Goal: Task Accomplishment & Management: Manage account settings

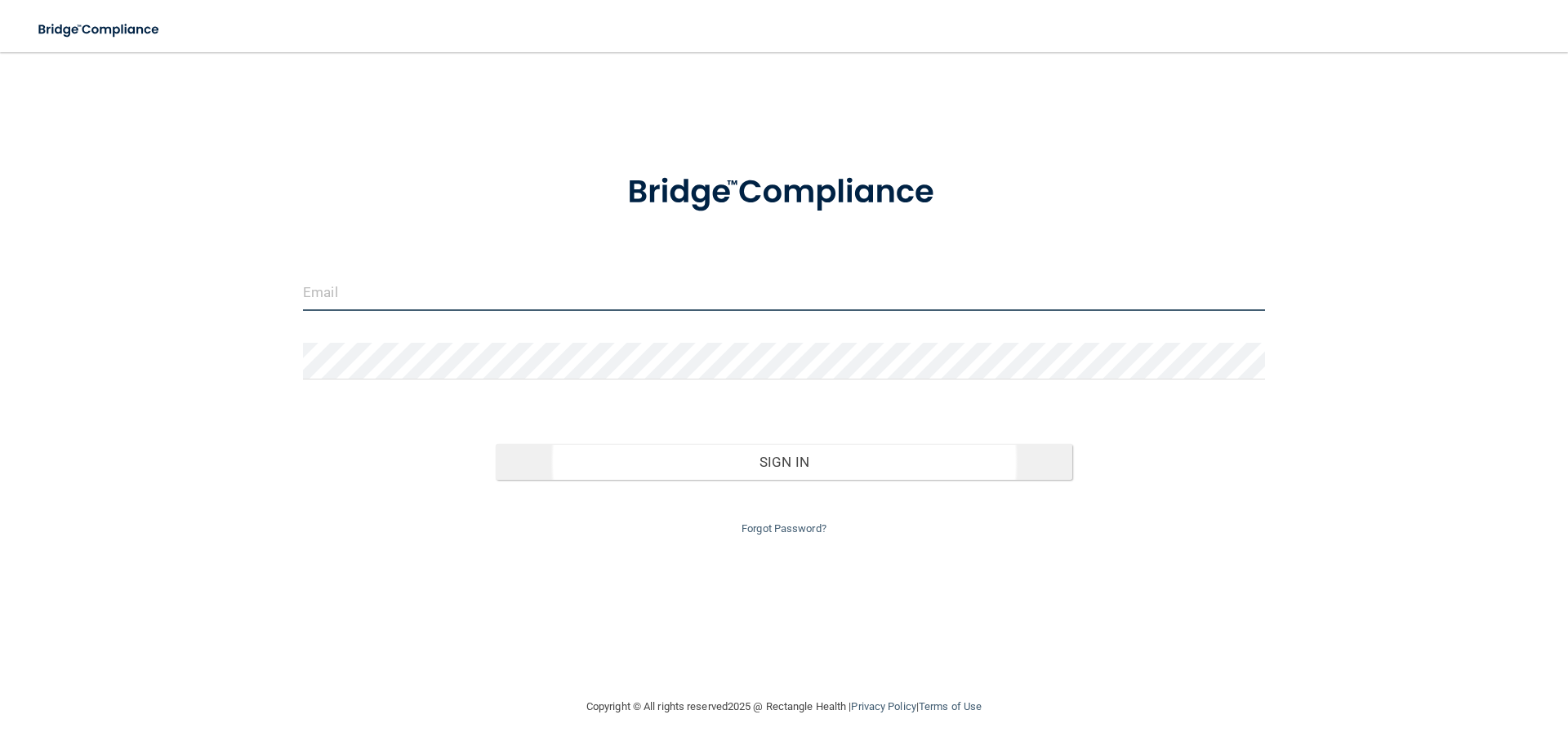
type input "[EMAIL_ADDRESS][DOMAIN_NAME]"
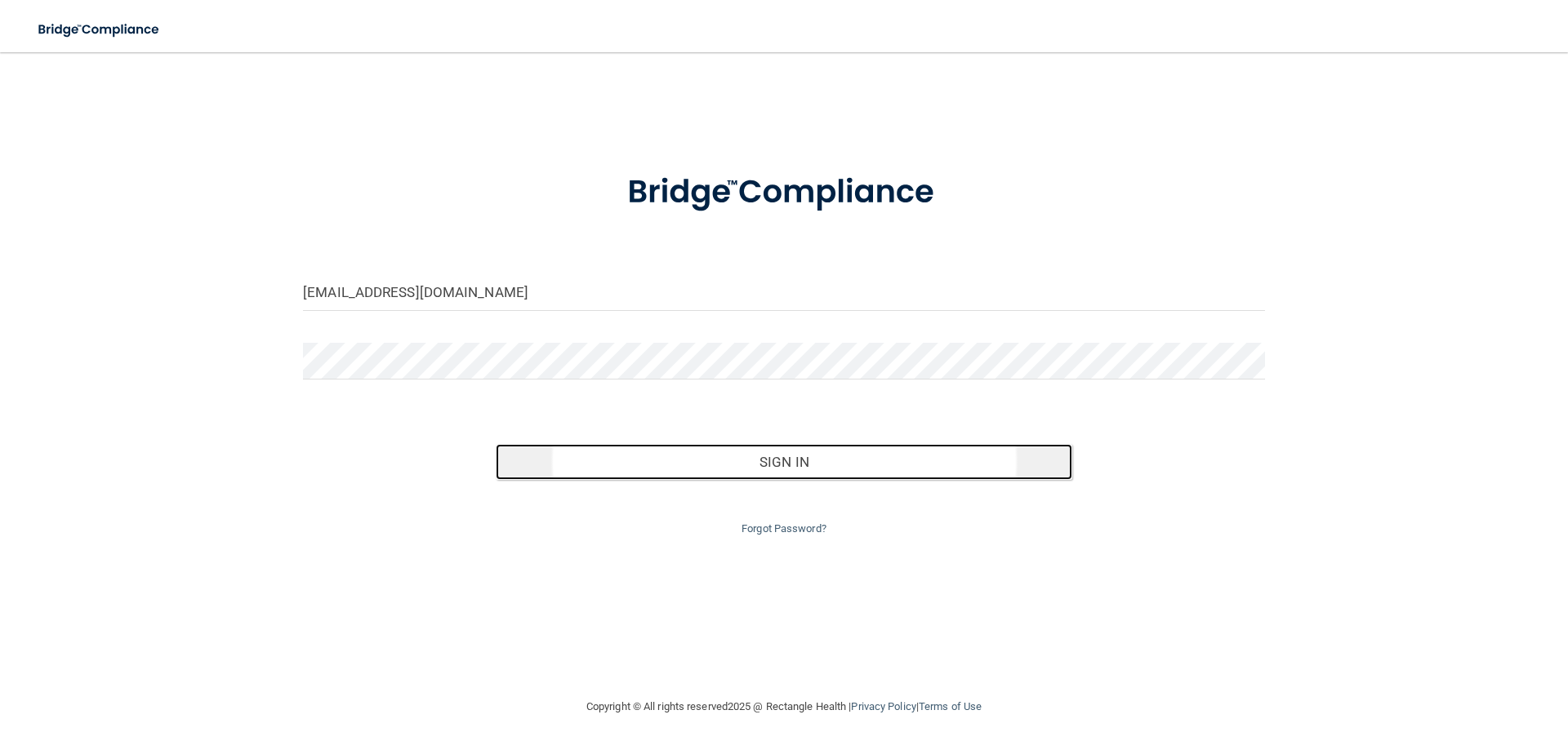
click at [780, 462] on button "Sign In" at bounding box center [784, 461] width 578 height 36
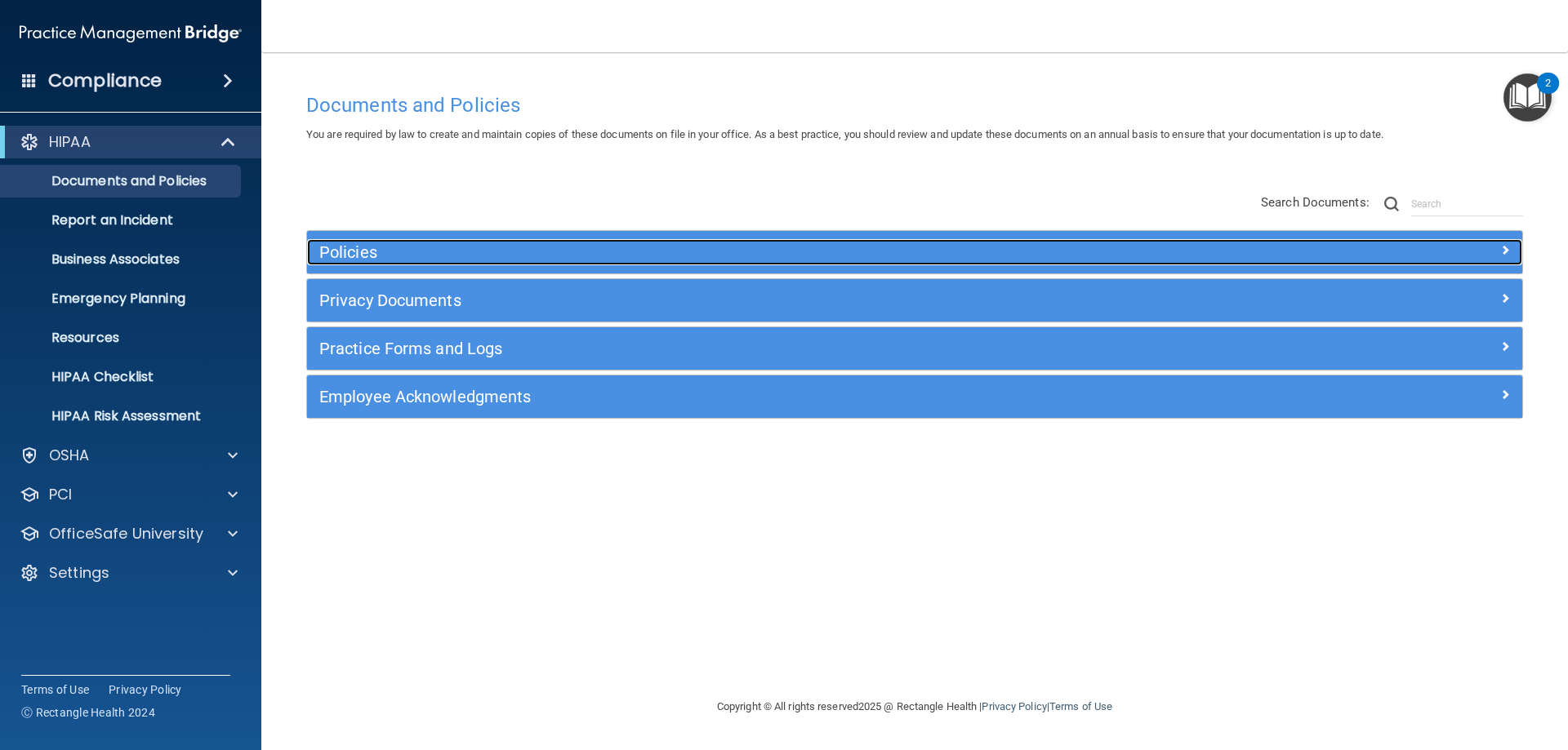
click at [421, 256] on h5 "Policies" at bounding box center [762, 252] width 886 height 18
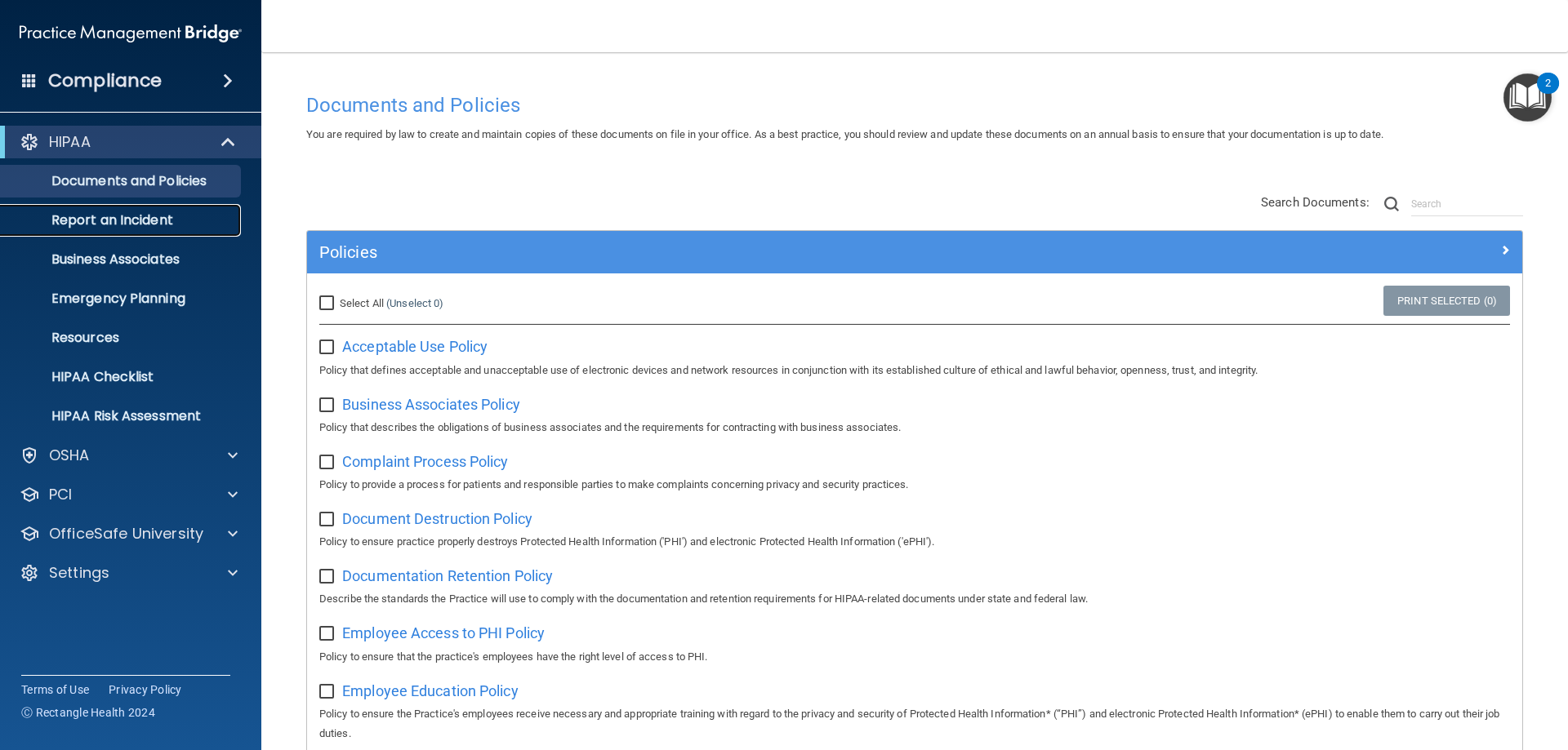
click at [107, 225] on p "Report an Incident" at bounding box center [123, 220] width 223 height 16
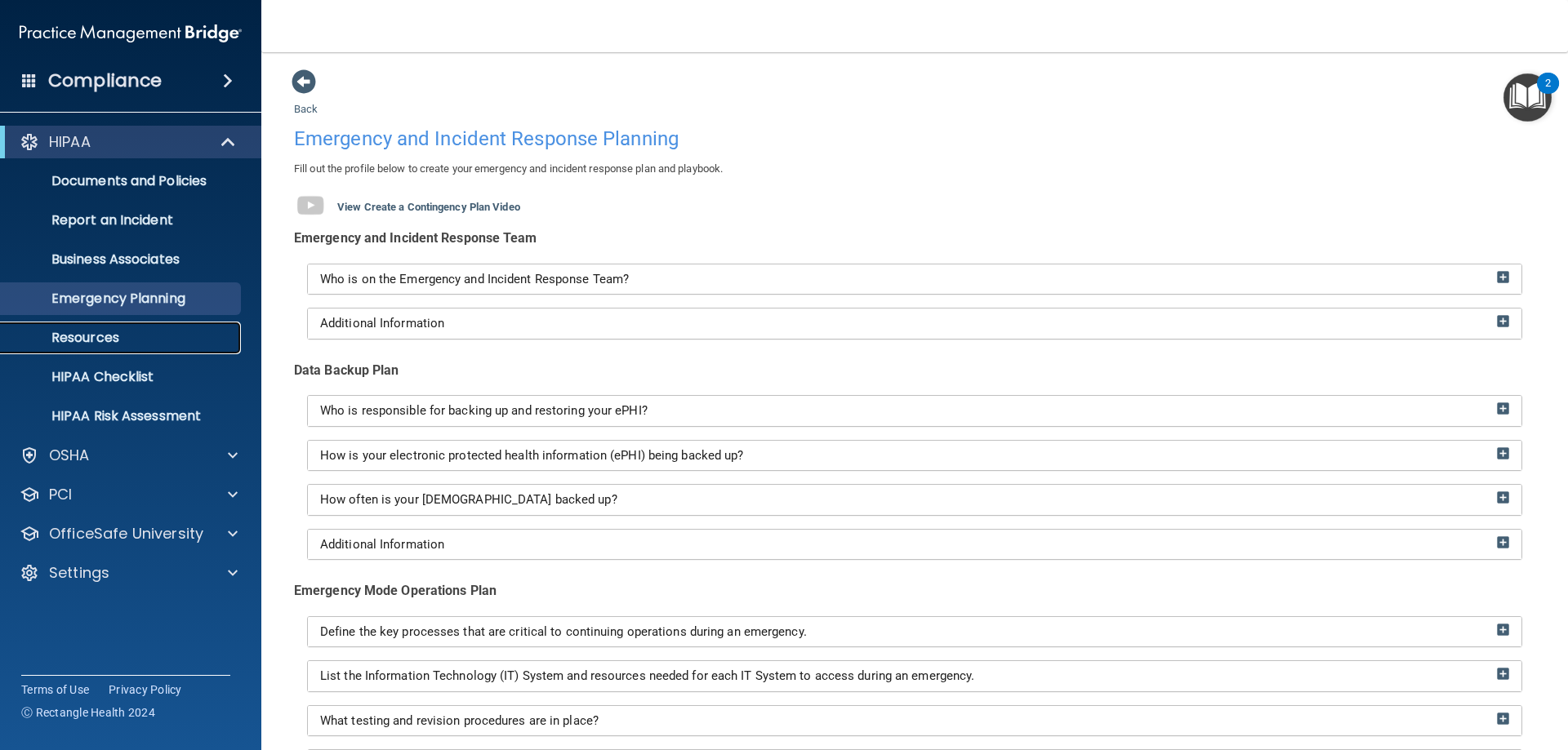
click at [99, 345] on p "Resources" at bounding box center [123, 337] width 223 height 16
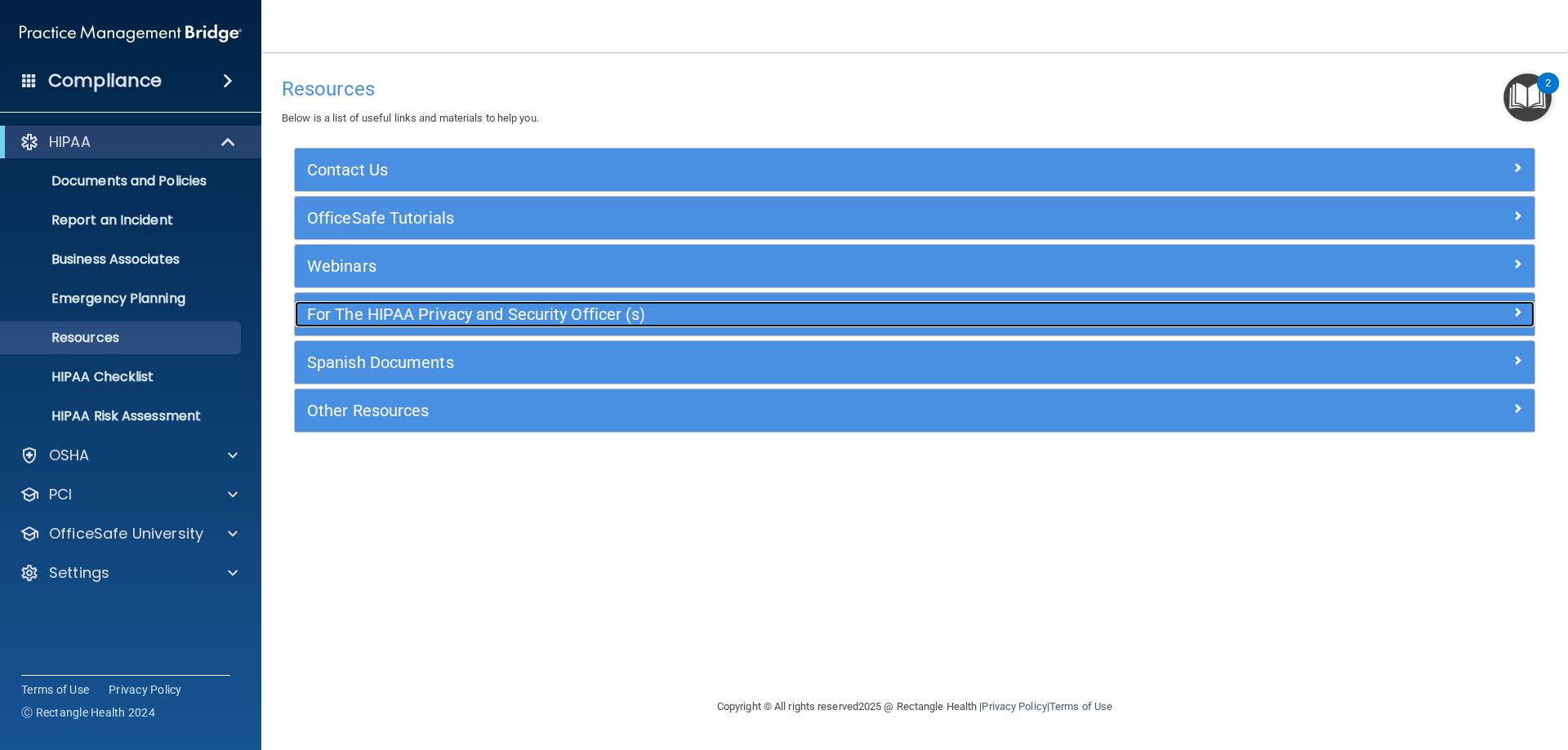
click at [363, 316] on h5 "For The HIPAA Privacy and Security Officer (s)" at bounding box center [760, 314] width 906 height 18
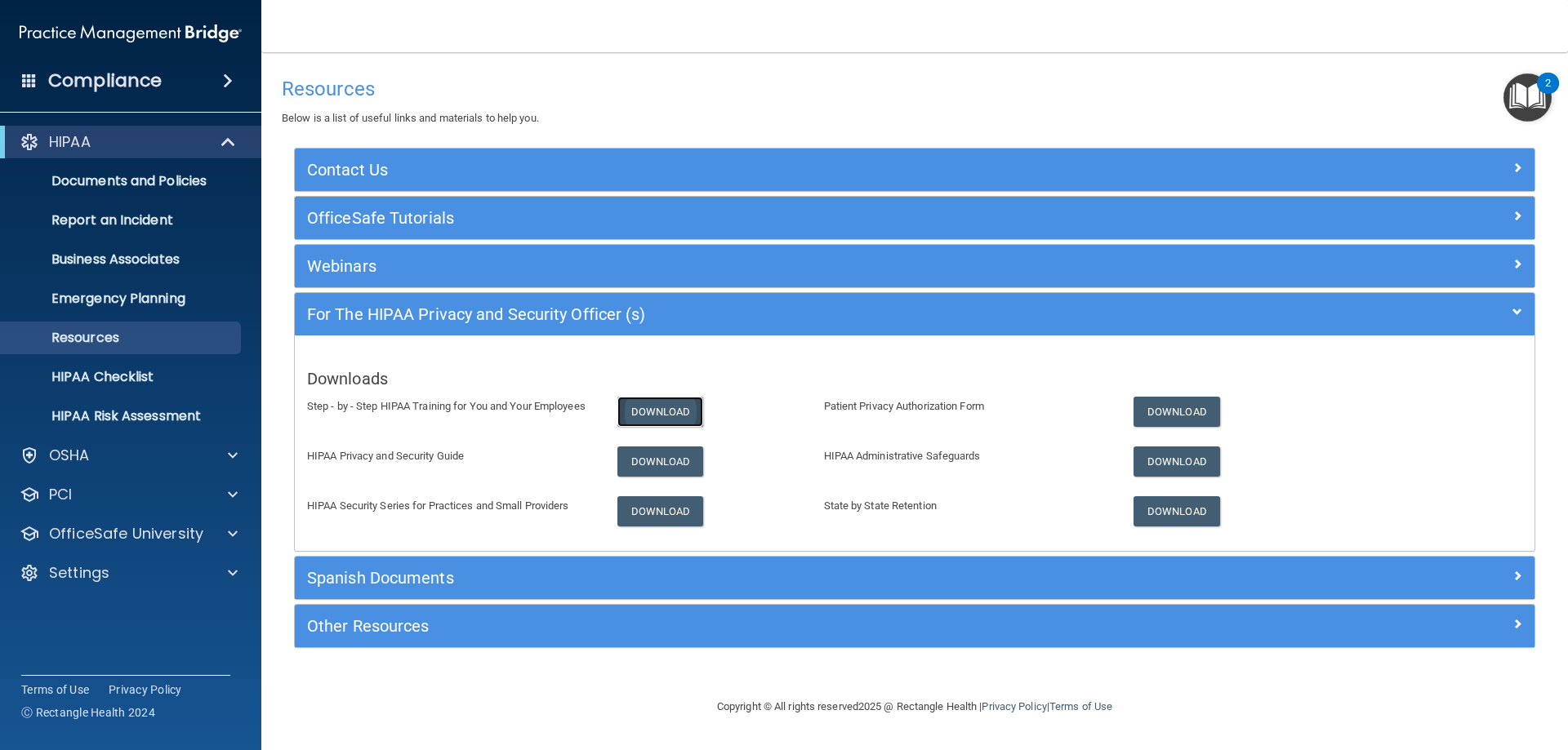
click at [668, 410] on link "Download" at bounding box center [660, 412] width 86 height 30
click at [646, 463] on link "Download" at bounding box center [660, 461] width 86 height 30
click at [662, 503] on link "Download" at bounding box center [660, 511] width 86 height 30
click at [1174, 408] on link "Download" at bounding box center [1176, 412] width 86 height 30
click at [1160, 456] on link "Download" at bounding box center [1176, 461] width 86 height 30
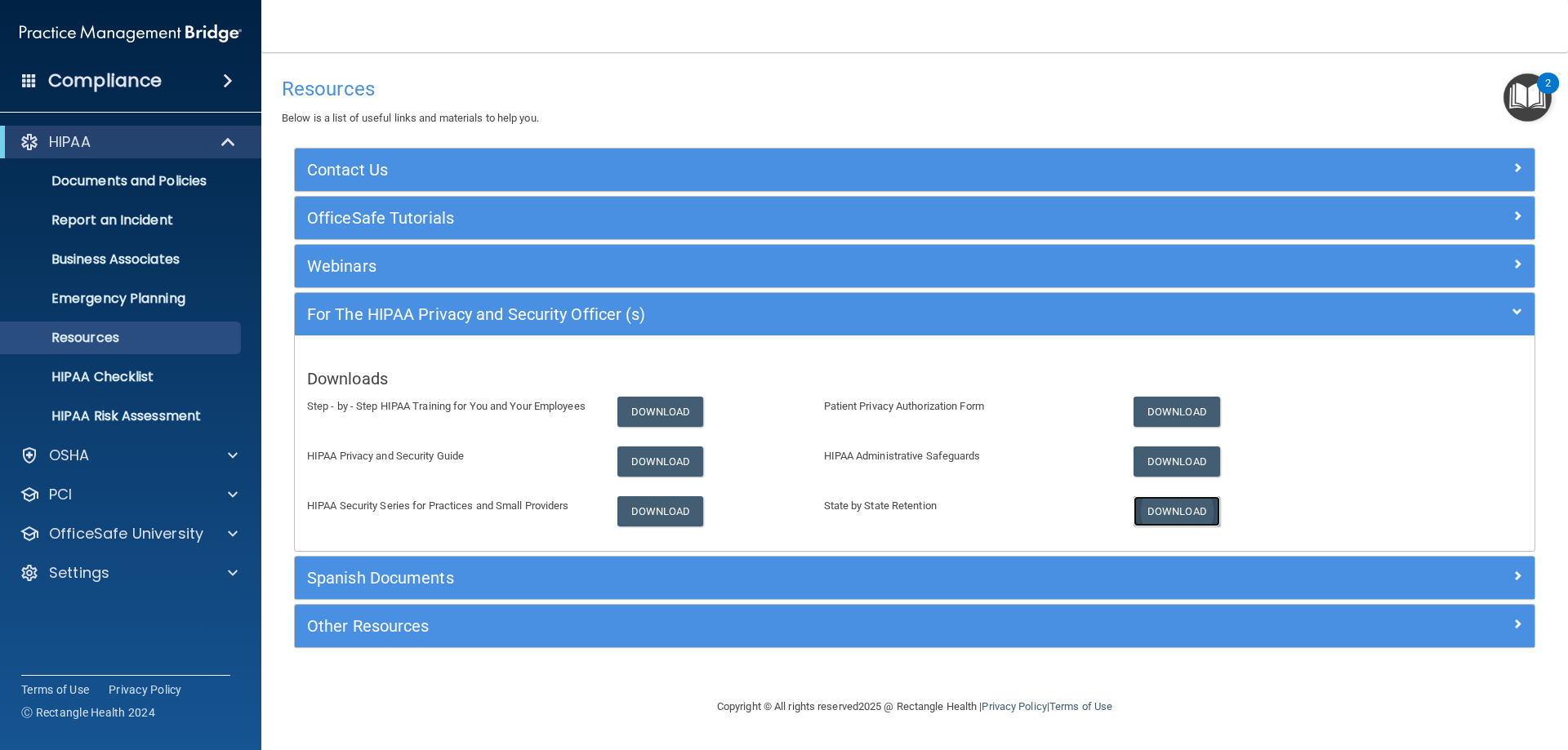
click at [1161, 508] on link "Download" at bounding box center [1176, 511] width 86 height 30
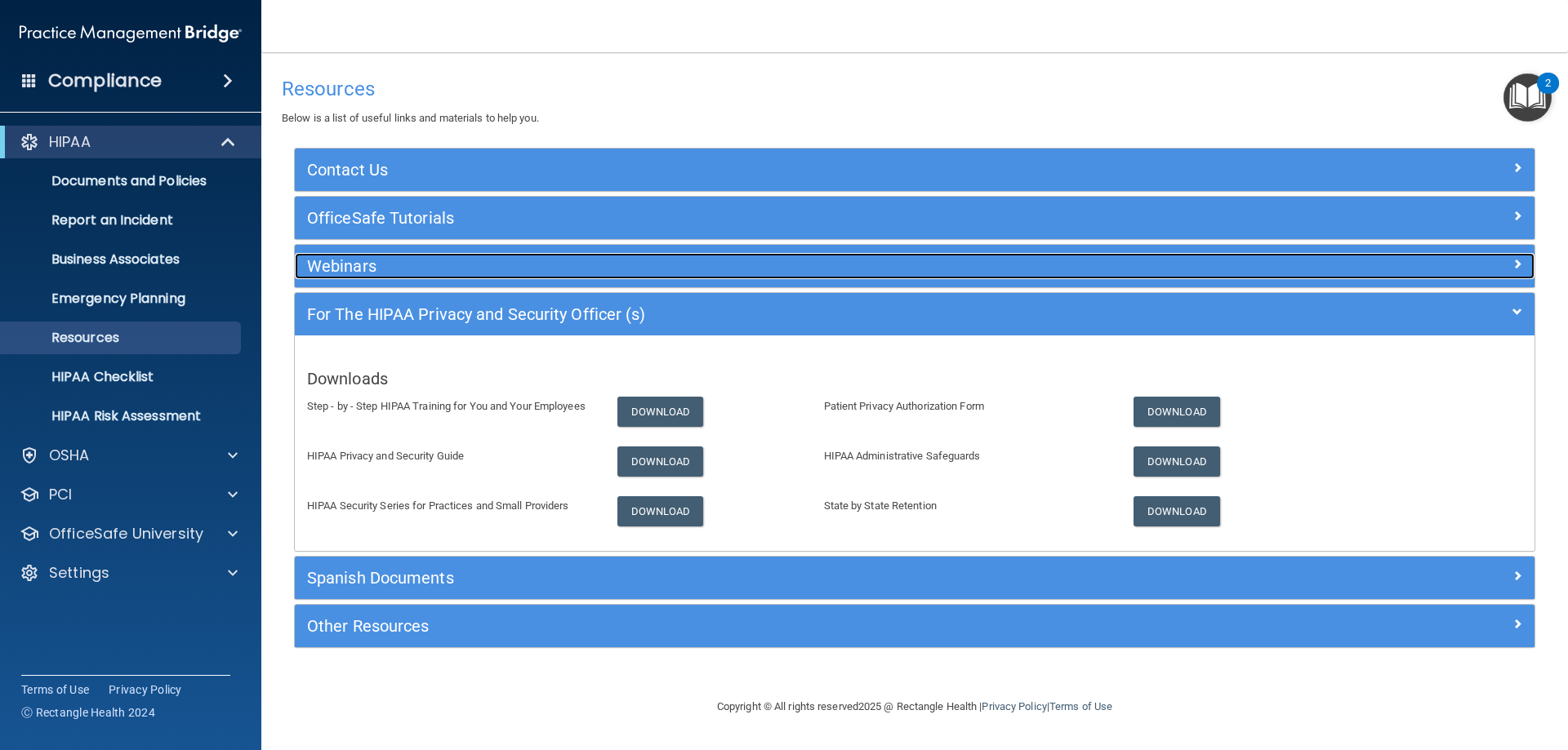
click at [348, 259] on h5 "Webinars" at bounding box center [760, 265] width 906 height 18
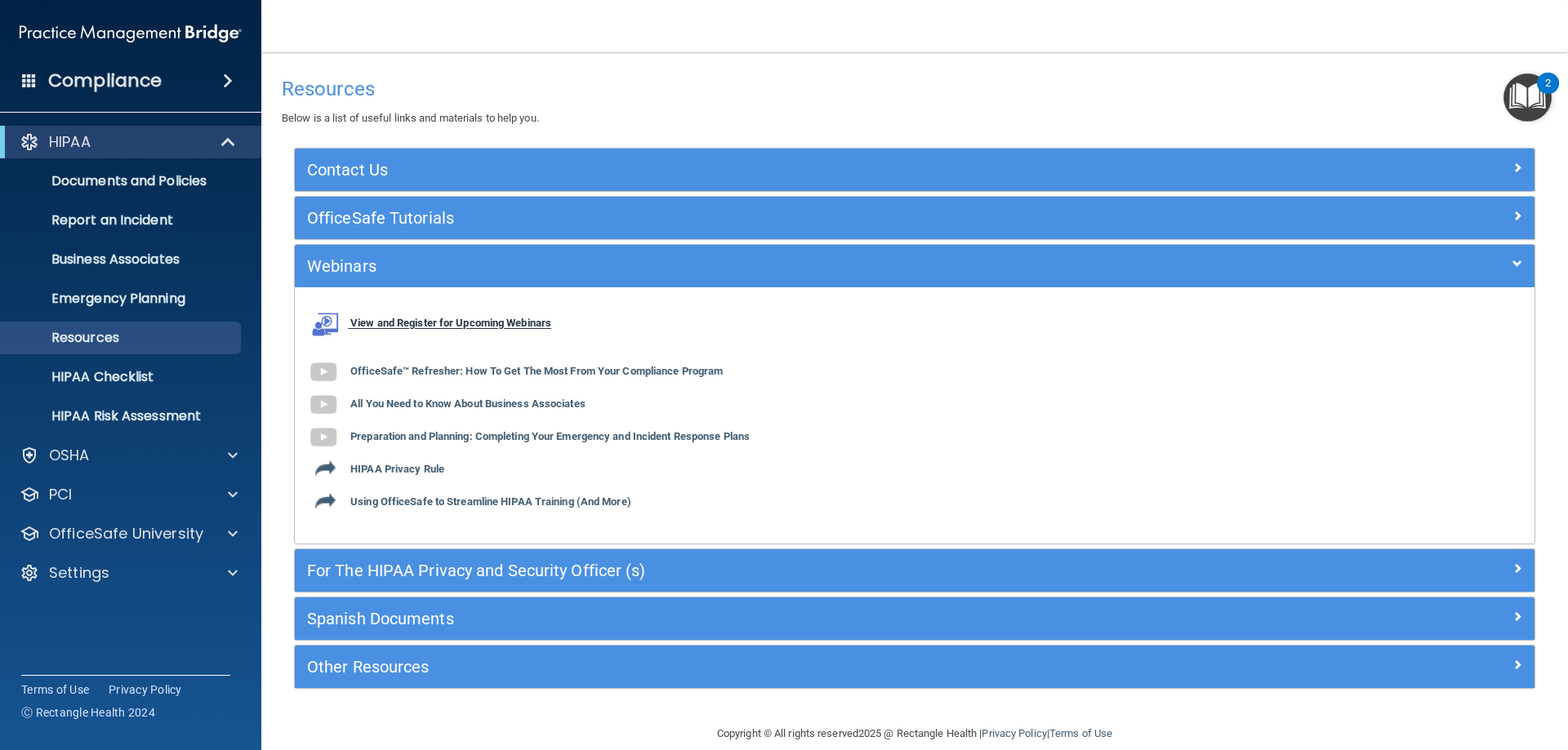
click at [483, 318] on b "View and Register for Upcoming Webinars" at bounding box center [450, 323] width 201 height 13
click at [452, 369] on b "OfficeSafe™ Refresher: How To Get The Most From Your Compliance Program" at bounding box center [536, 372] width 373 height 13
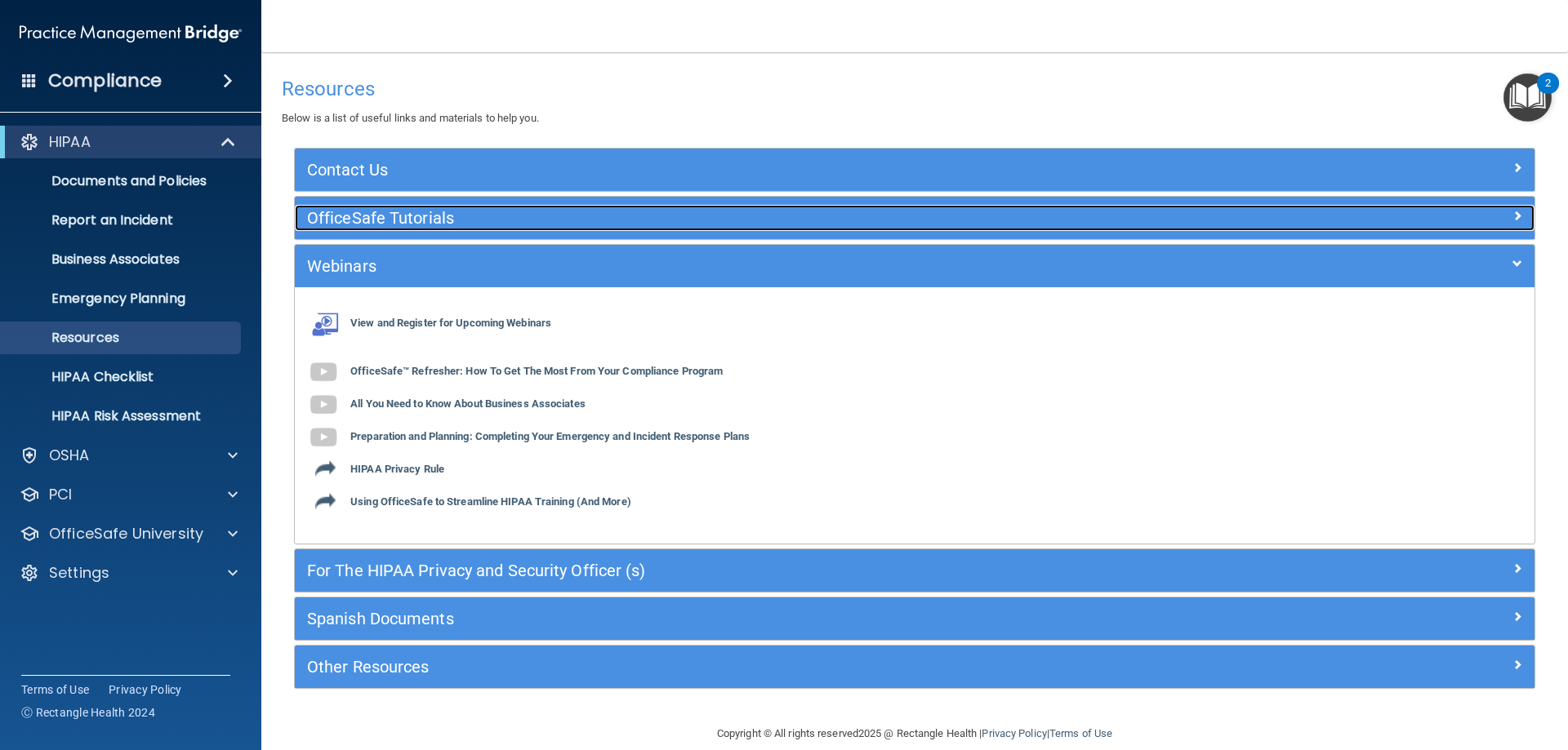
click at [347, 207] on div "OfficeSafe Tutorials" at bounding box center [760, 217] width 930 height 26
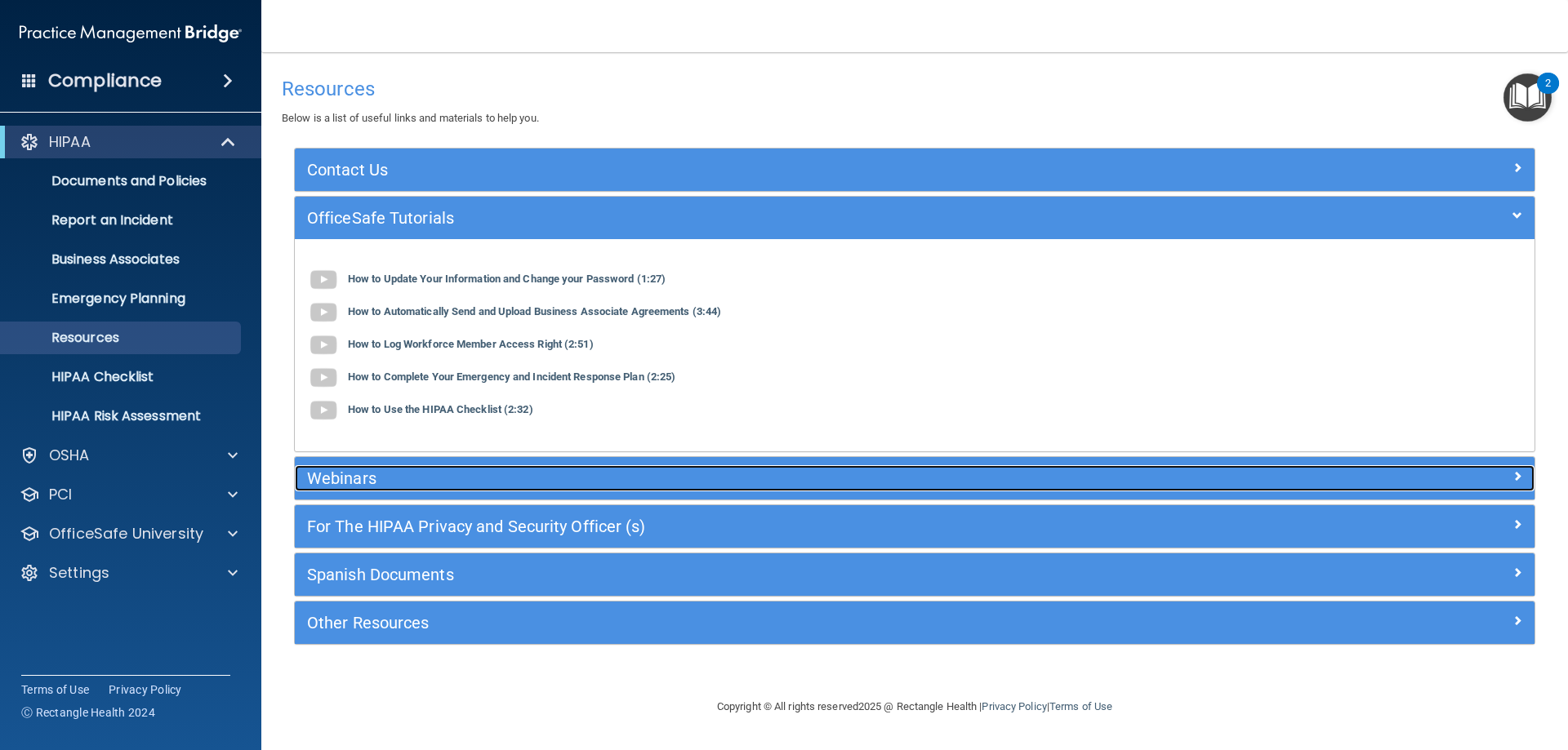
click at [332, 476] on h5 "Webinars" at bounding box center [760, 477] width 906 height 18
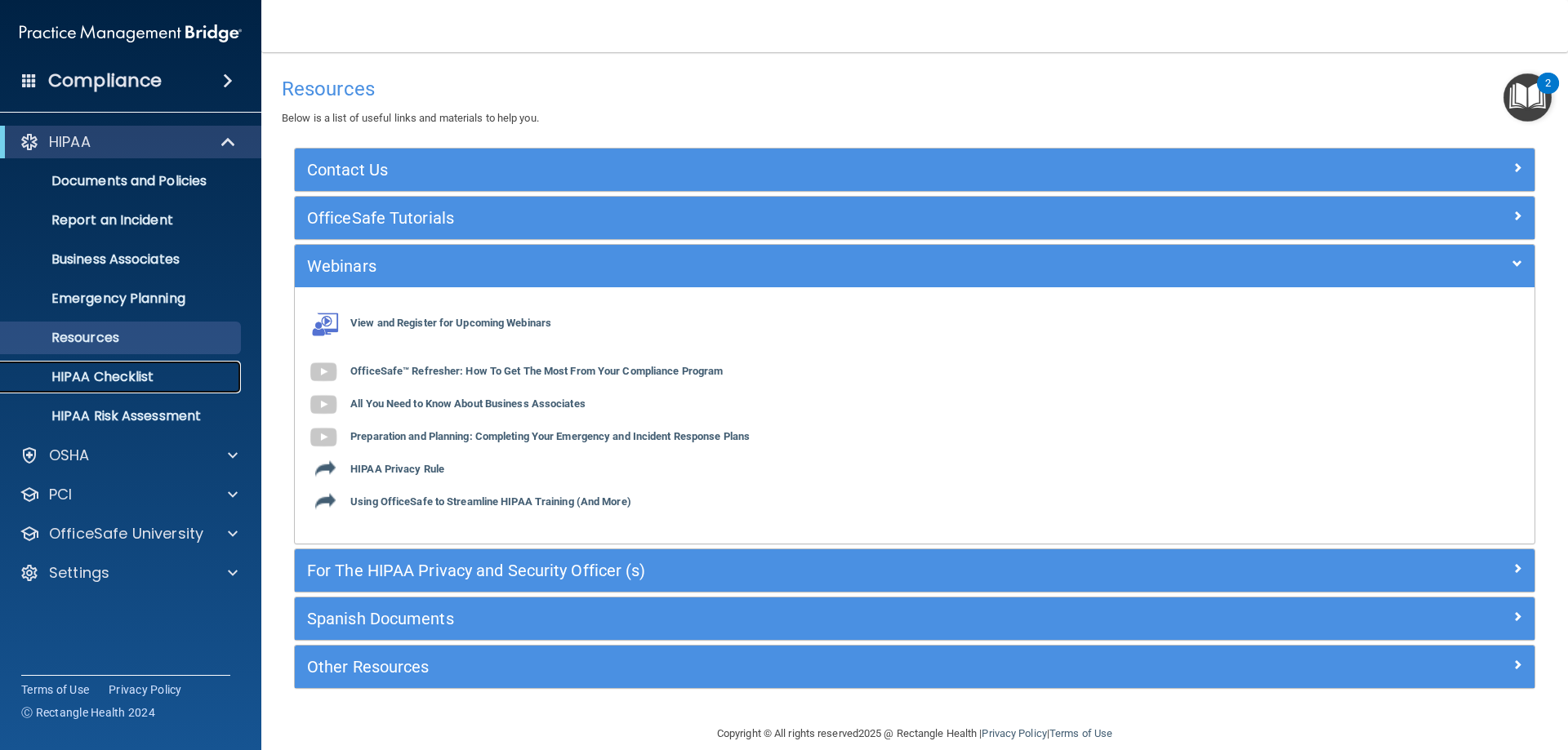
click at [97, 376] on p "HIPAA Checklist" at bounding box center [123, 377] width 223 height 16
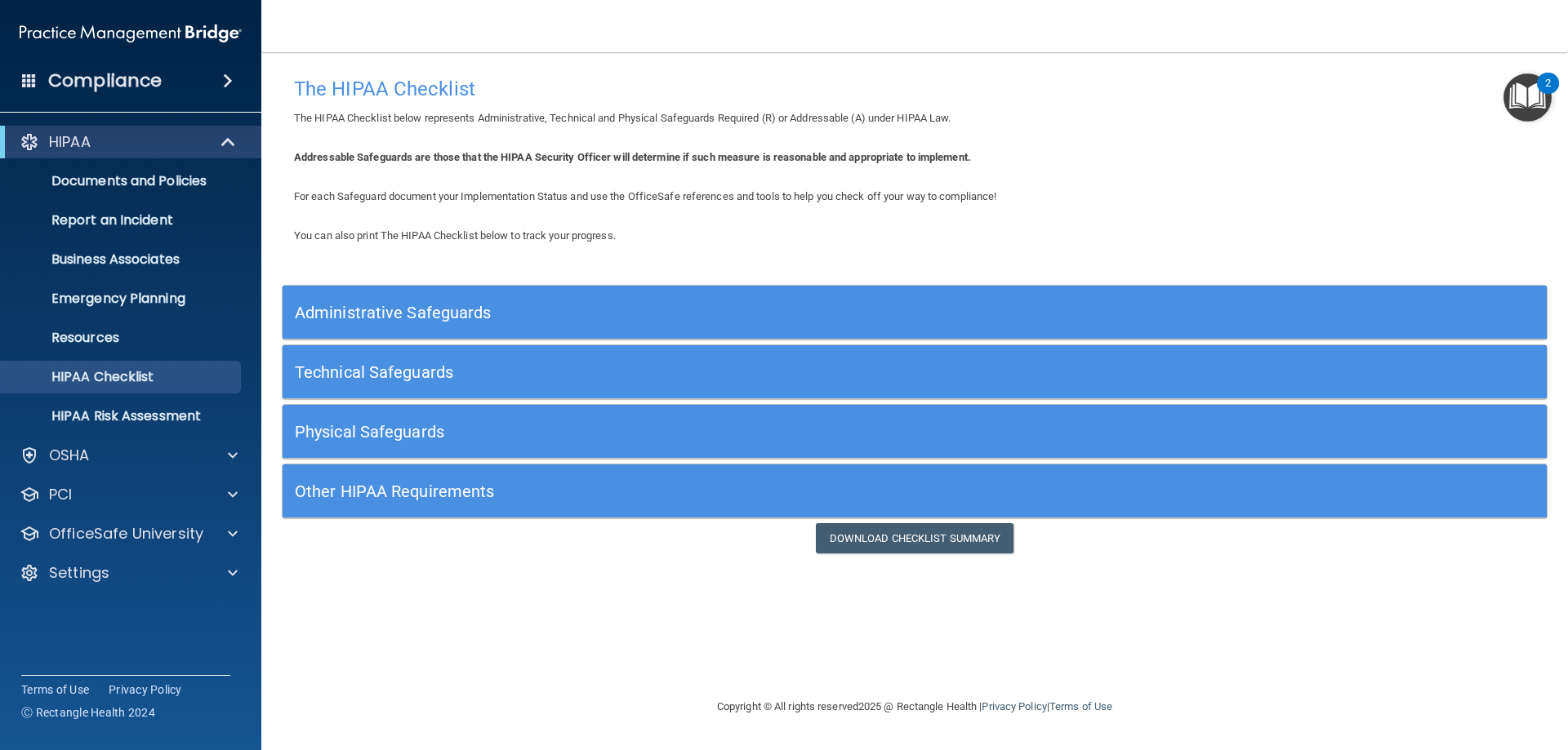
click at [367, 308] on h5 "Administrative Safeguards" at bounding box center [756, 312] width 923 height 18
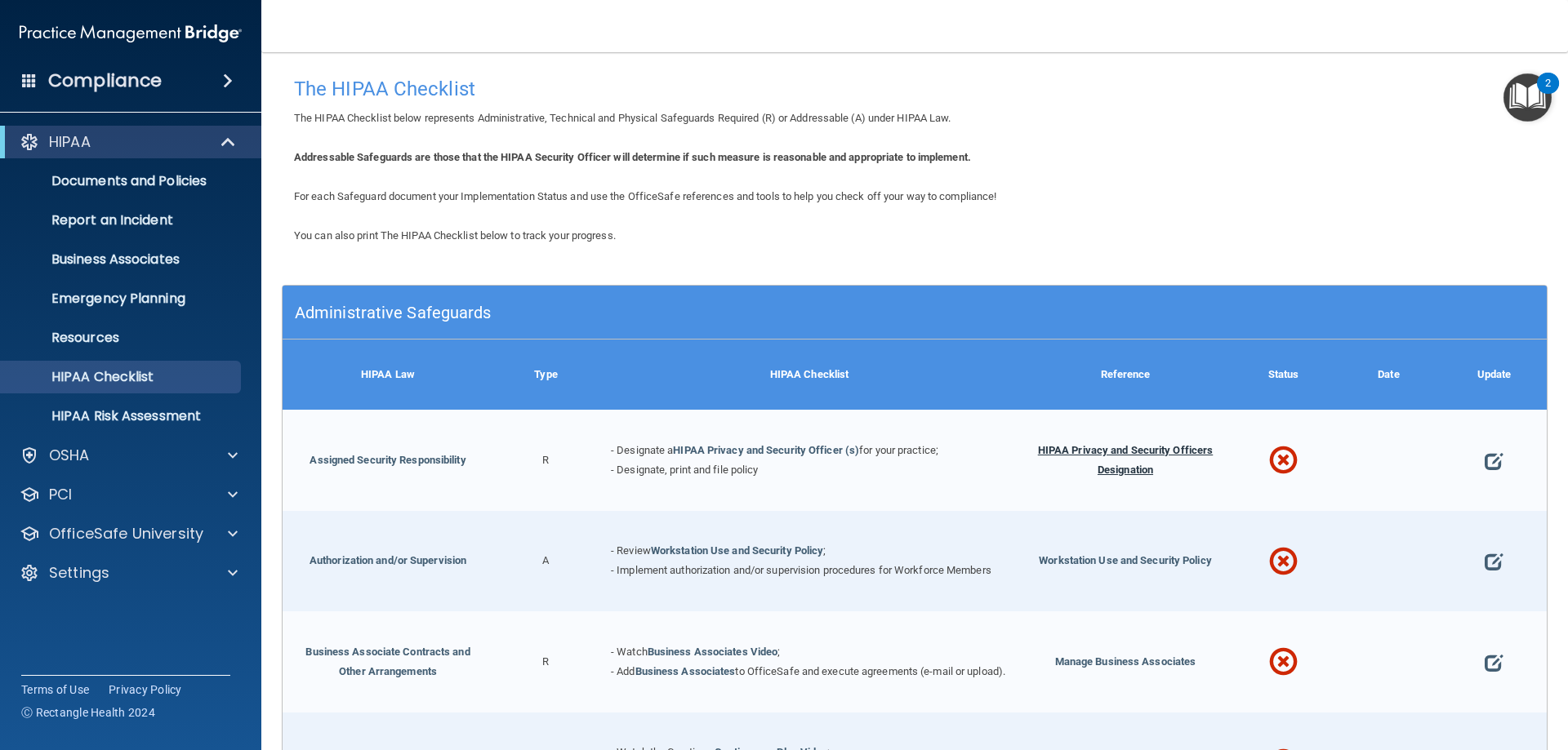
click at [1125, 446] on span "HIPAA Privacy and Security Officers Designation" at bounding box center [1125, 460] width 175 height 32
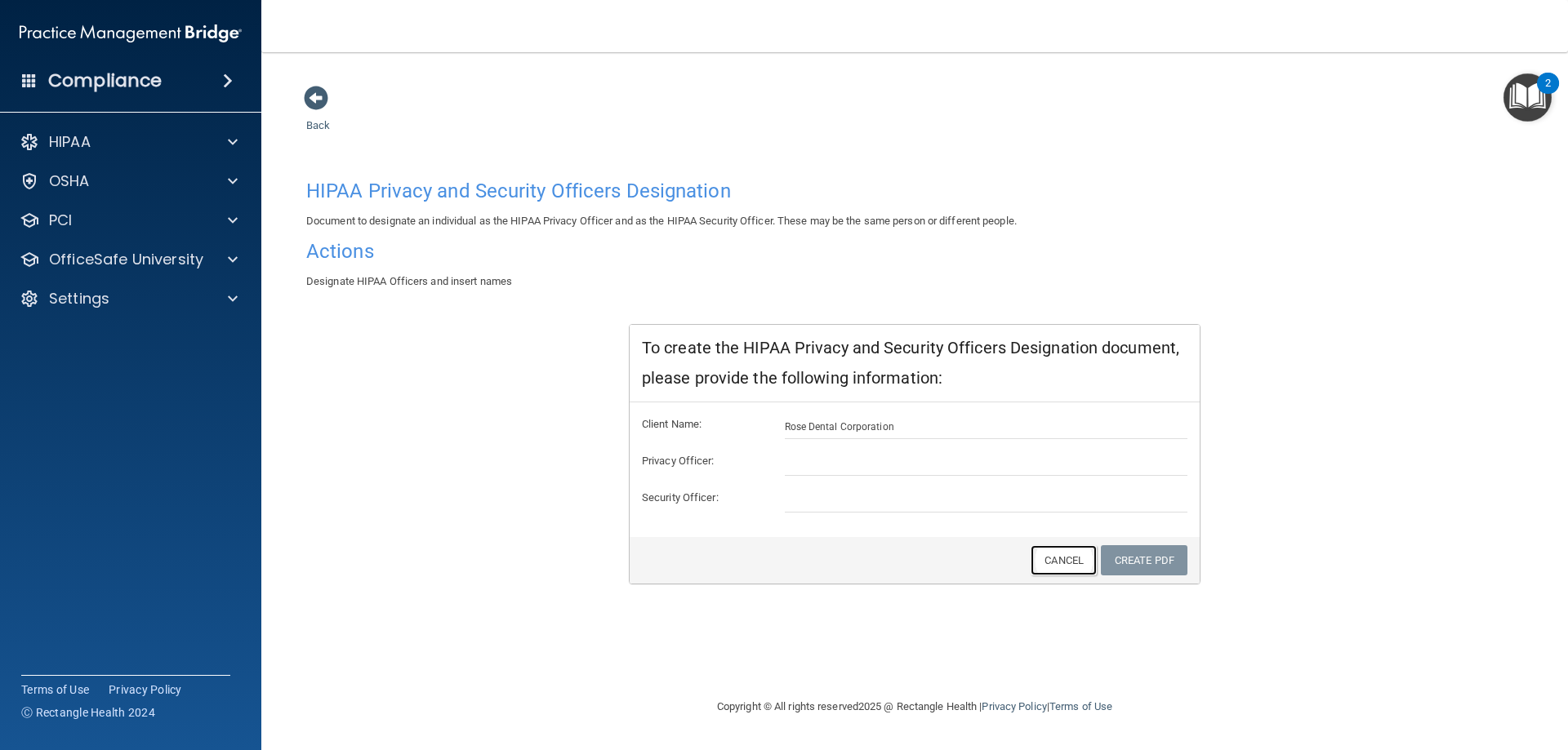
click at [1064, 557] on link "Cancel" at bounding box center [1064, 560] width 66 height 30
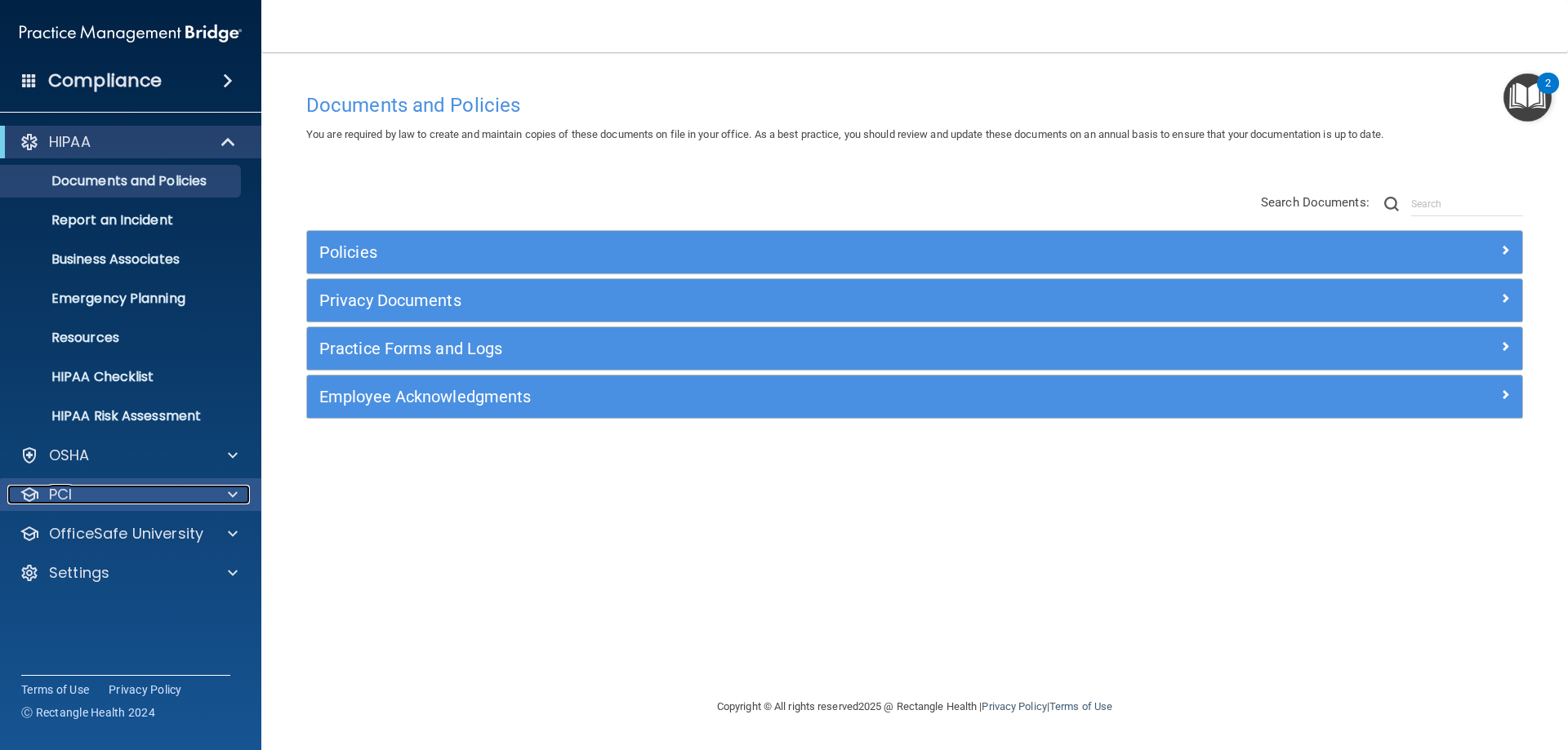
click at [106, 493] on div "PCI" at bounding box center [108, 494] width 202 height 19
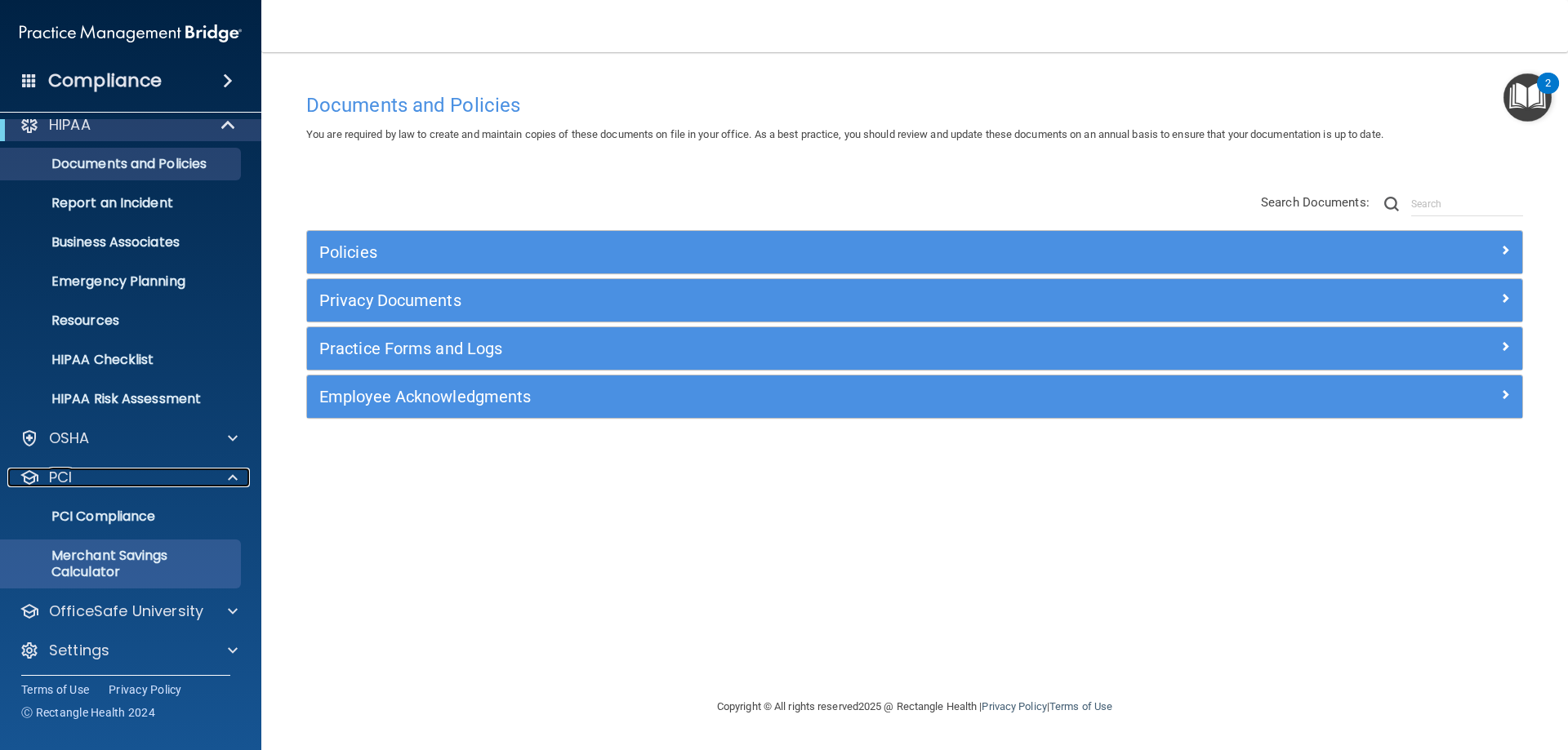
scroll to position [22, 0]
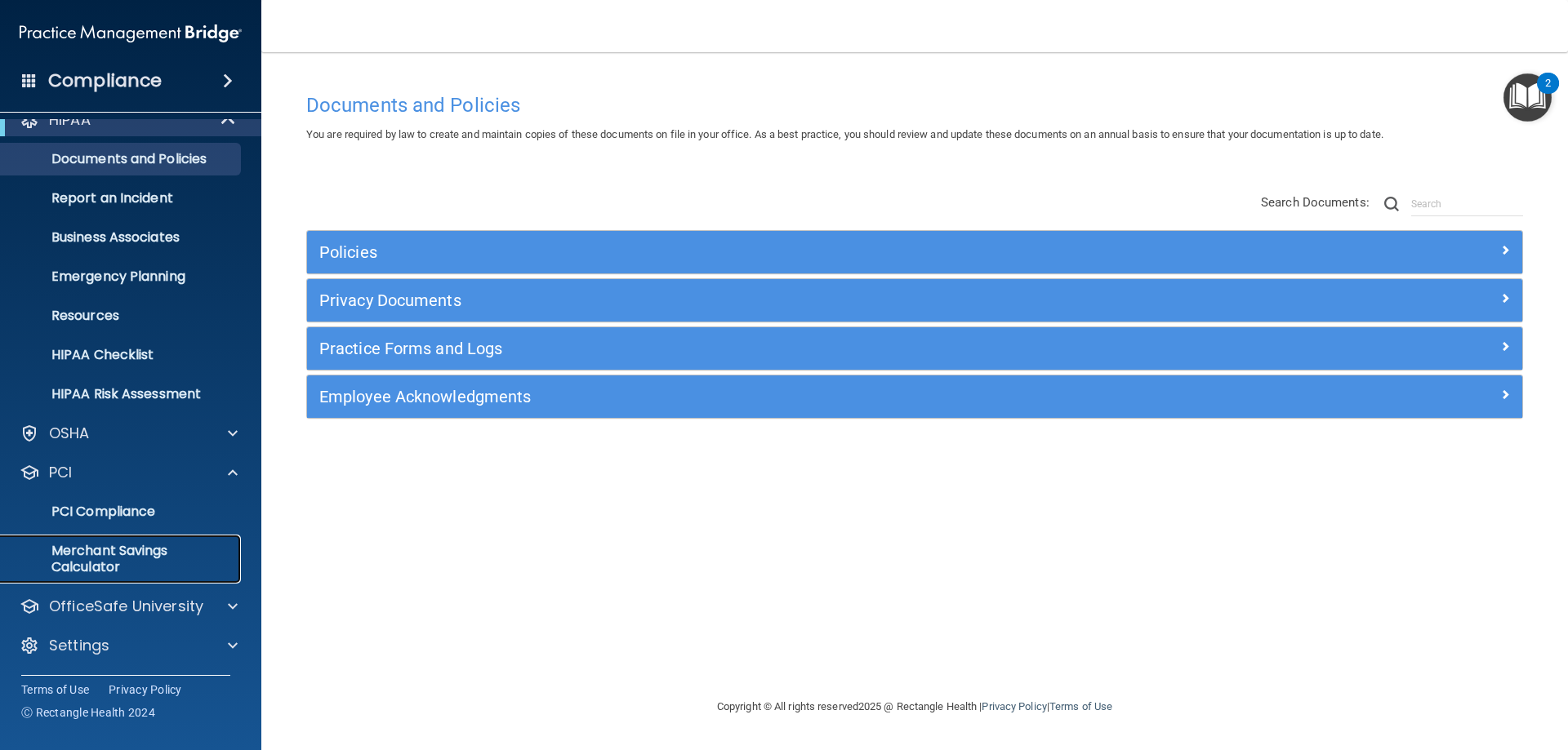
click at [90, 564] on p "Merchant Savings Calculator" at bounding box center [123, 559] width 223 height 33
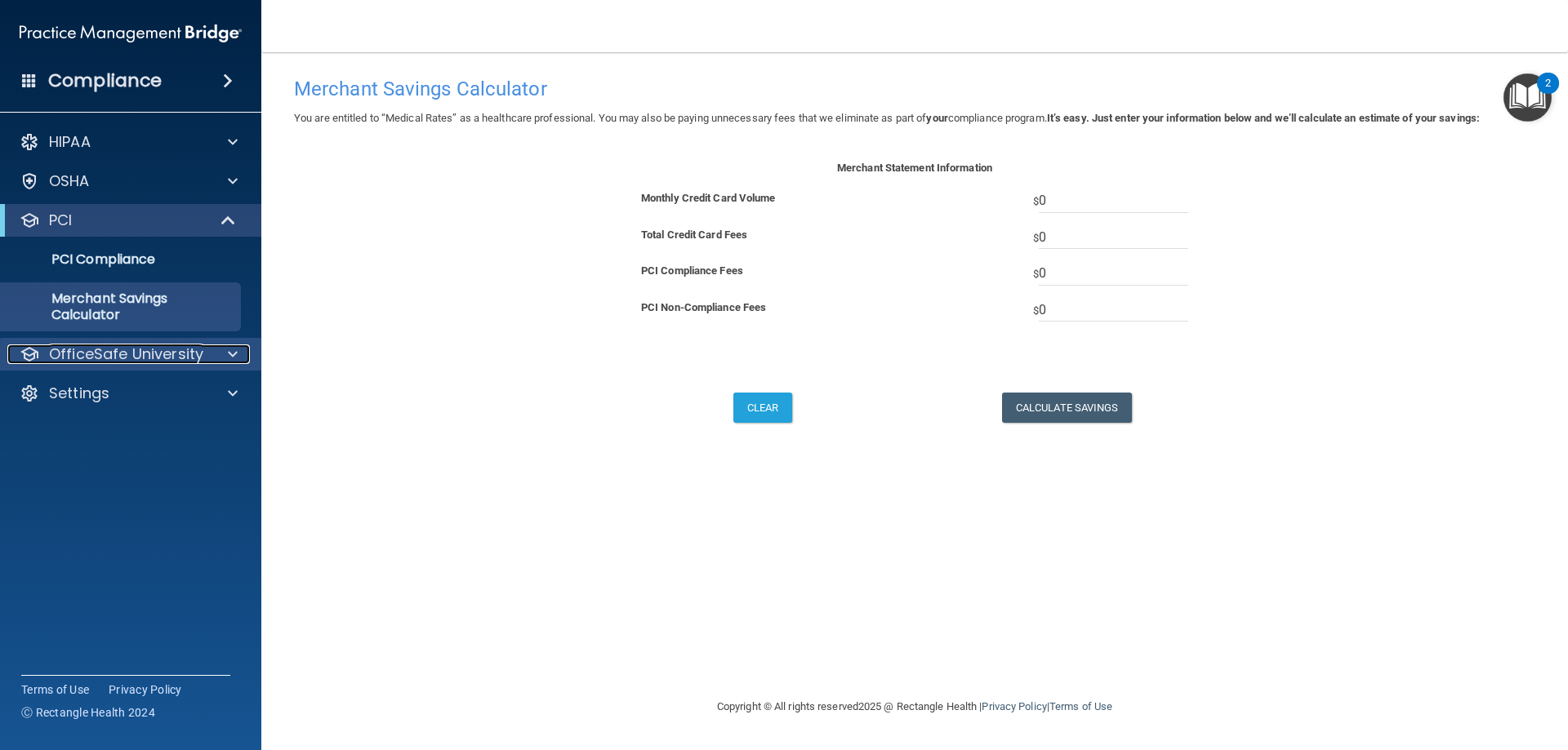
click at [106, 350] on p "OfficeSafe University" at bounding box center [126, 354] width 154 height 19
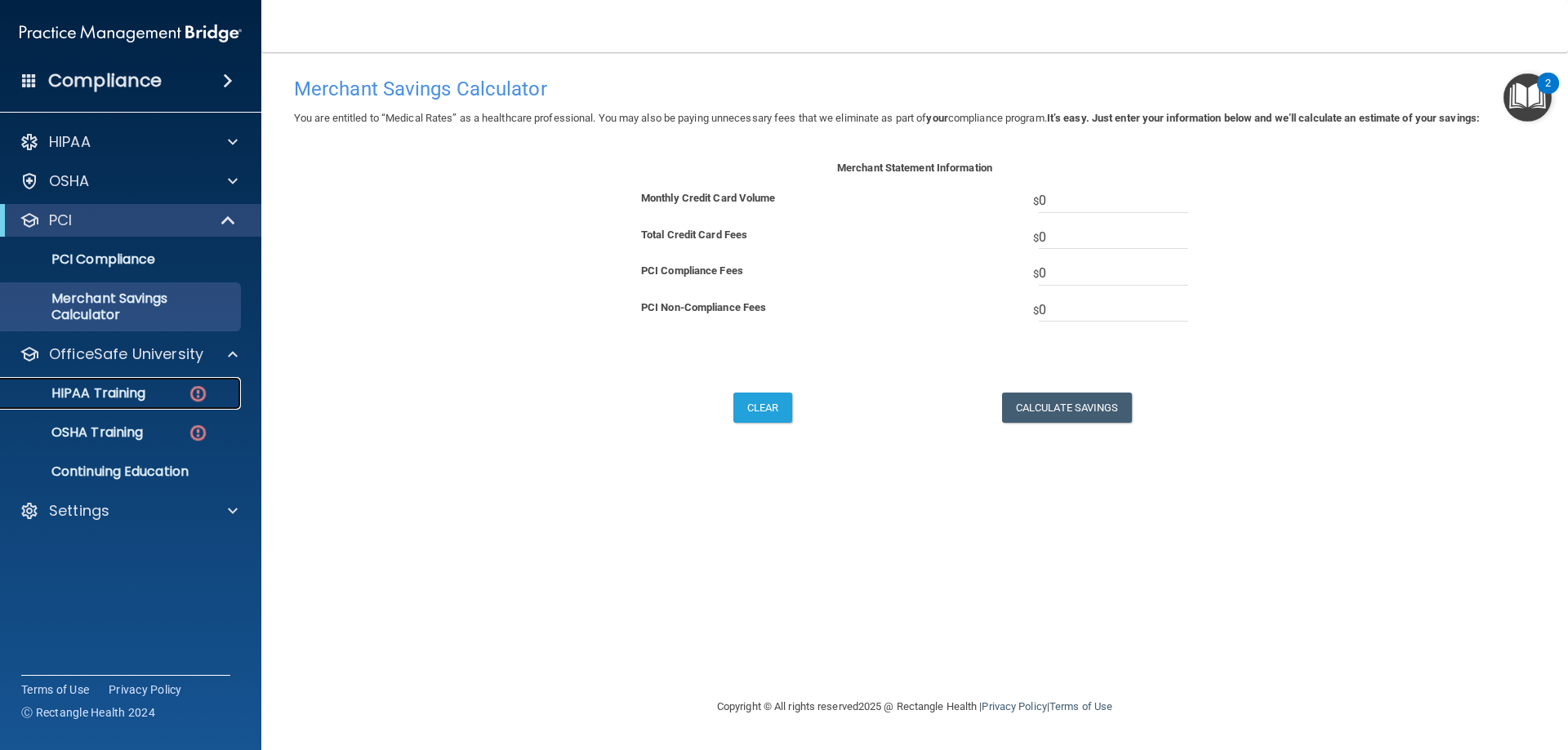
click at [105, 395] on p "HIPAA Training" at bounding box center [78, 393] width 135 height 16
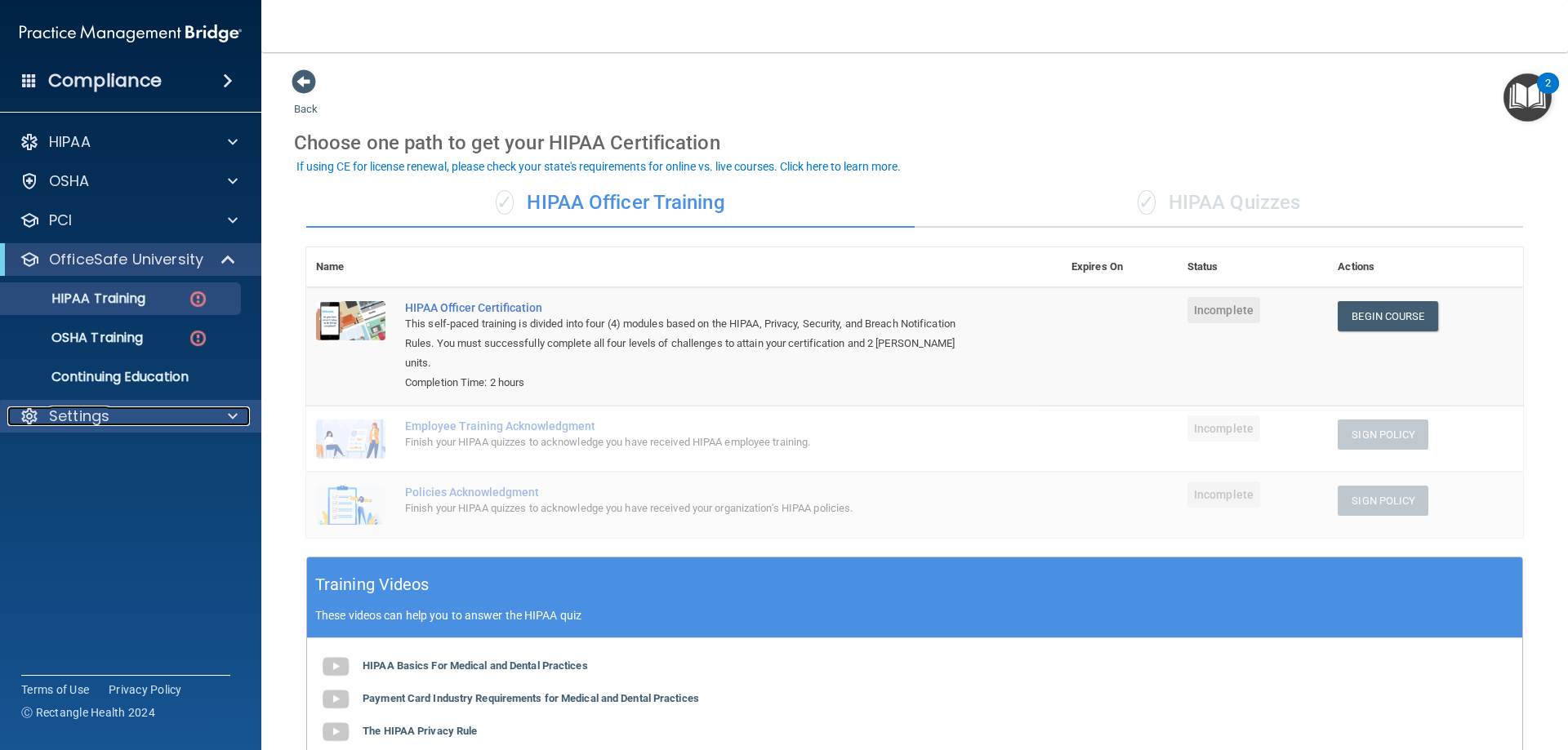
click at [84, 412] on p "Settings" at bounding box center [79, 415] width 60 height 19
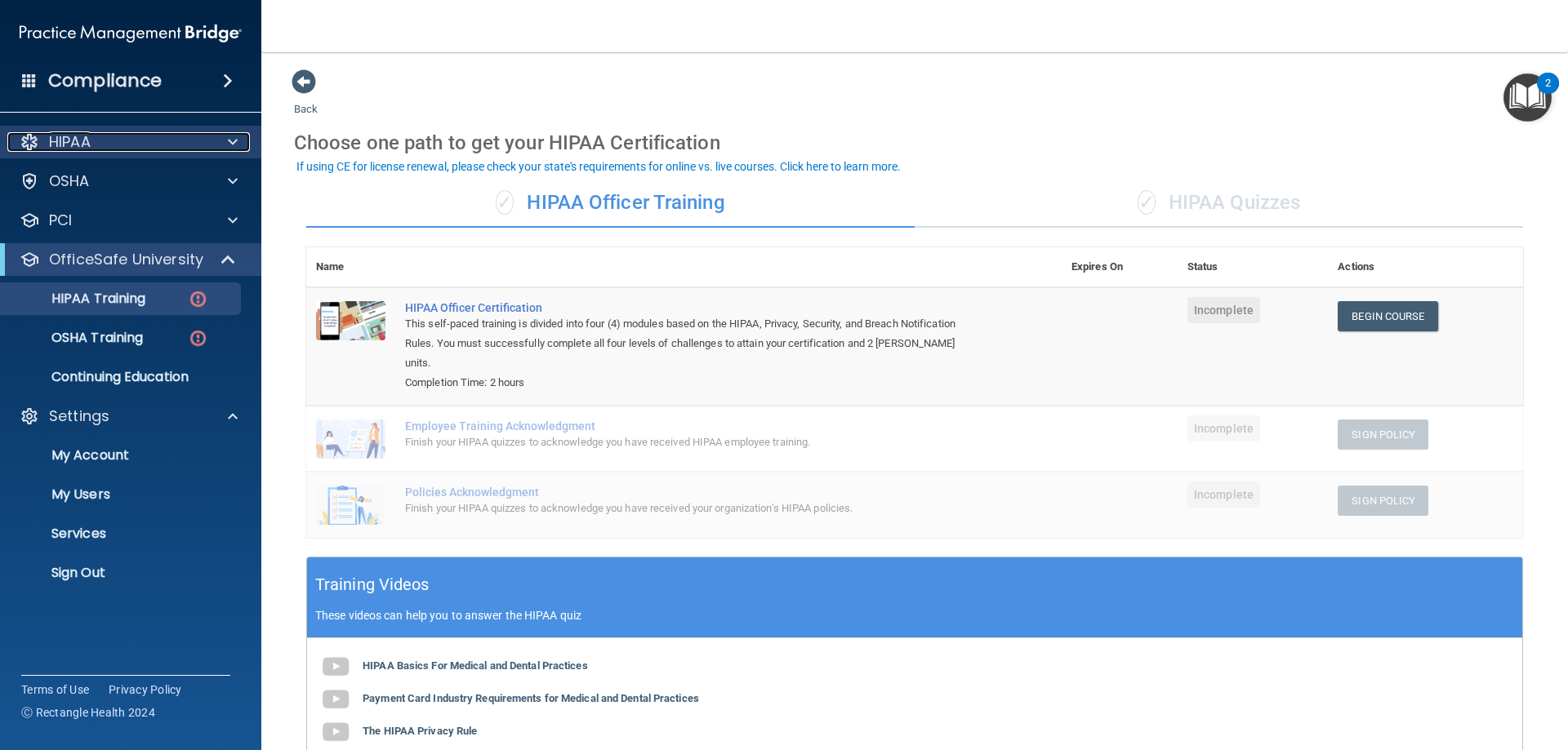
click at [71, 144] on p "HIPAA" at bounding box center [70, 142] width 42 height 19
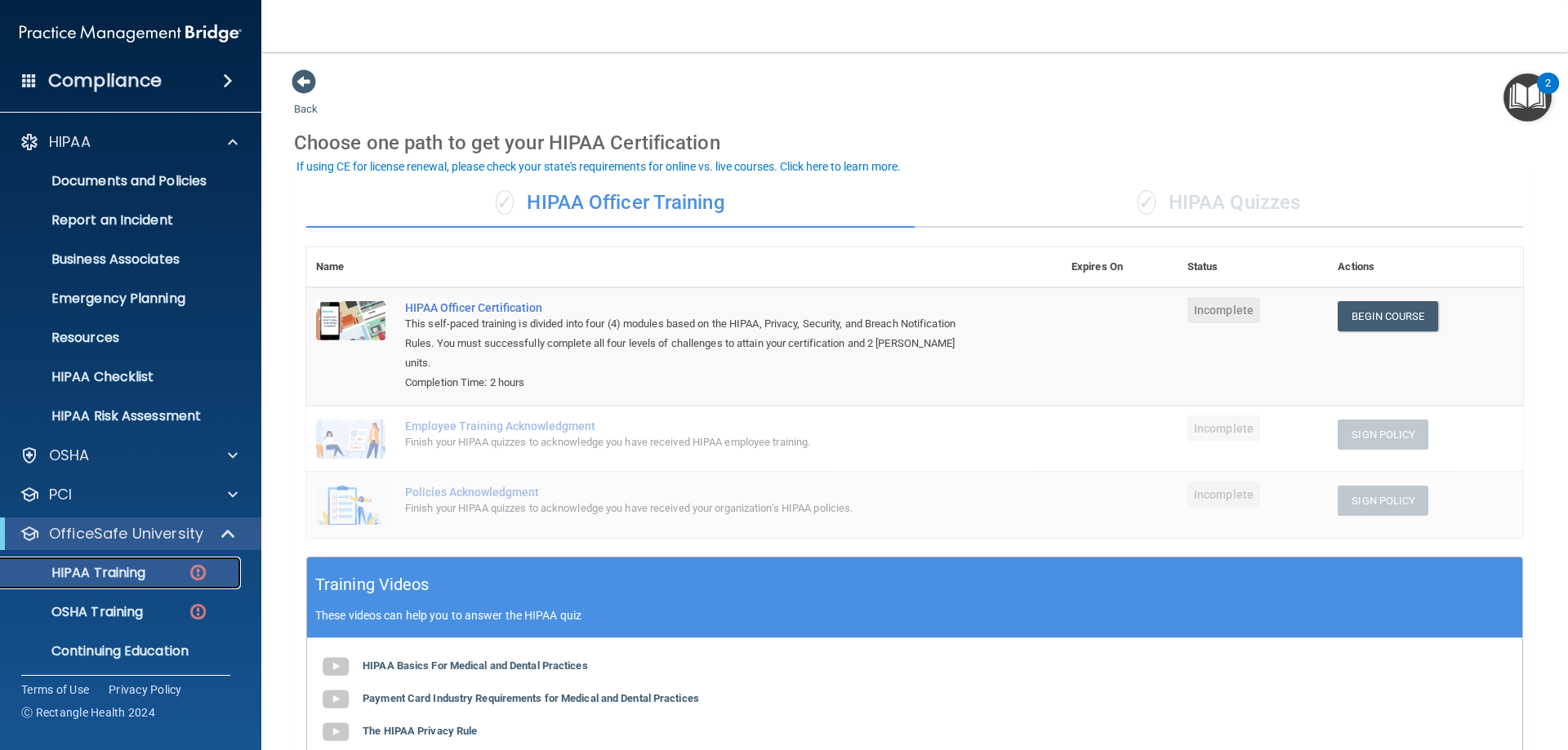
click at [74, 569] on p "HIPAA Training" at bounding box center [78, 572] width 135 height 16
click at [117, 645] on p "Continuing Education" at bounding box center [123, 651] width 223 height 16
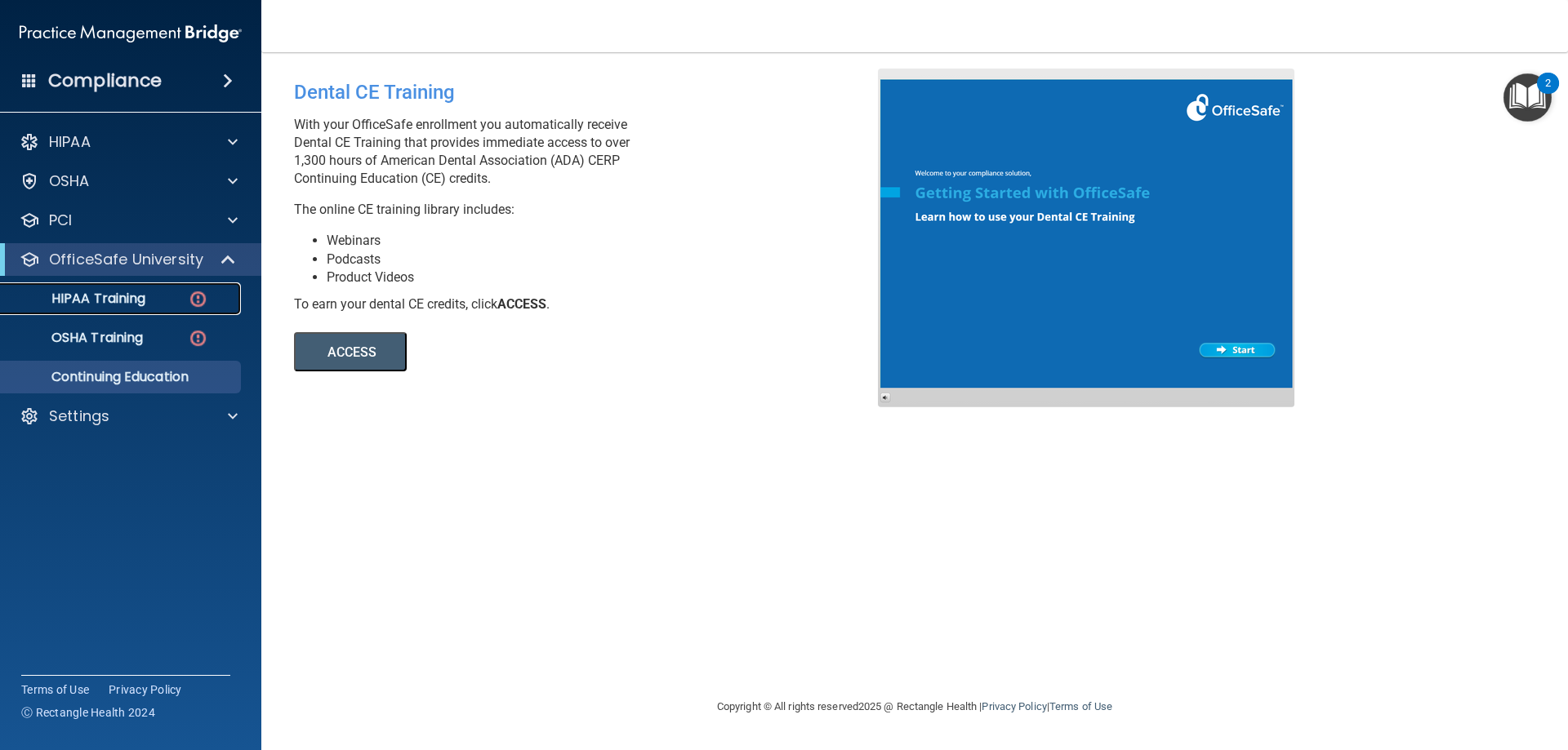
click at [74, 294] on p "HIPAA Training" at bounding box center [78, 298] width 135 height 16
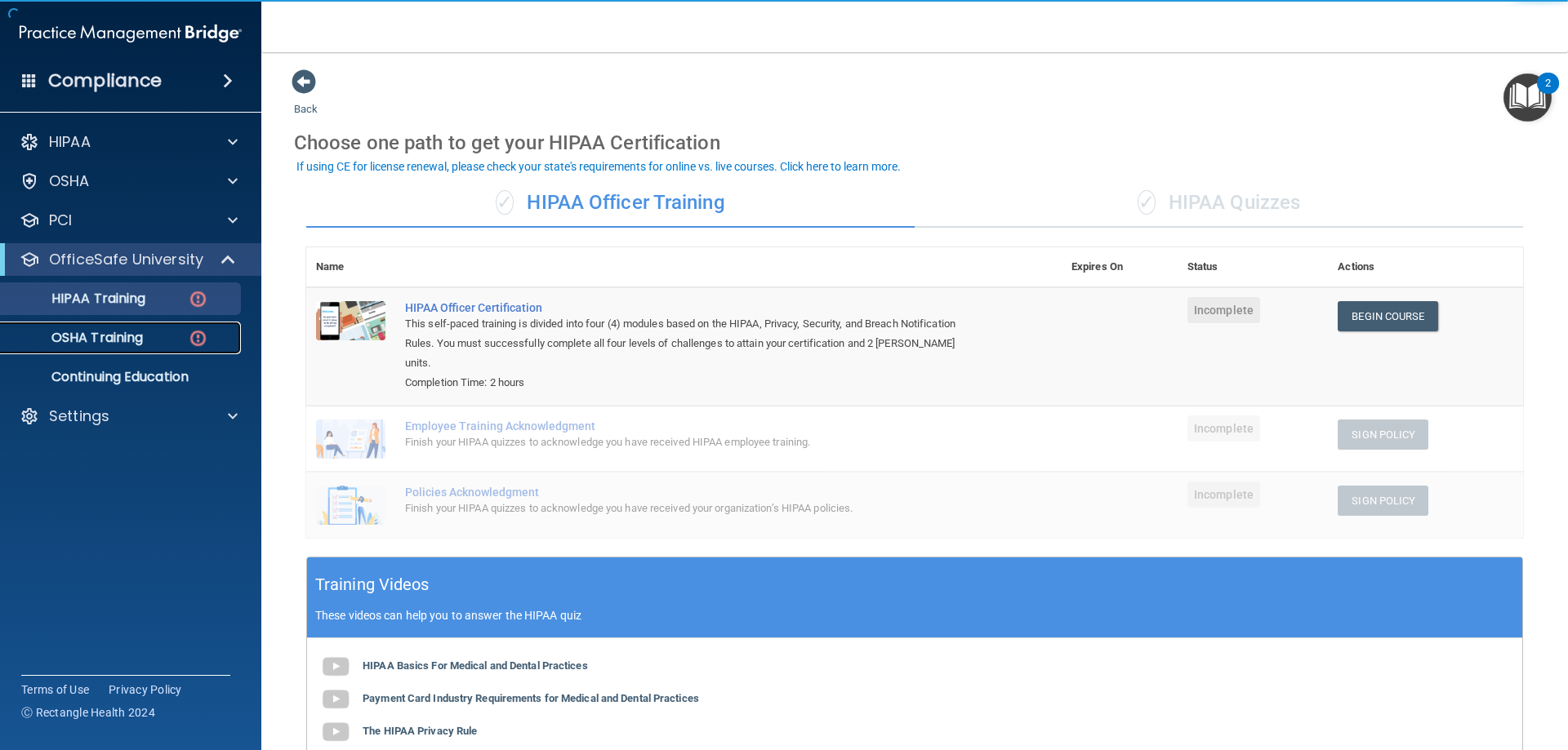
click at [107, 331] on p "OSHA Training" at bounding box center [77, 337] width 133 height 16
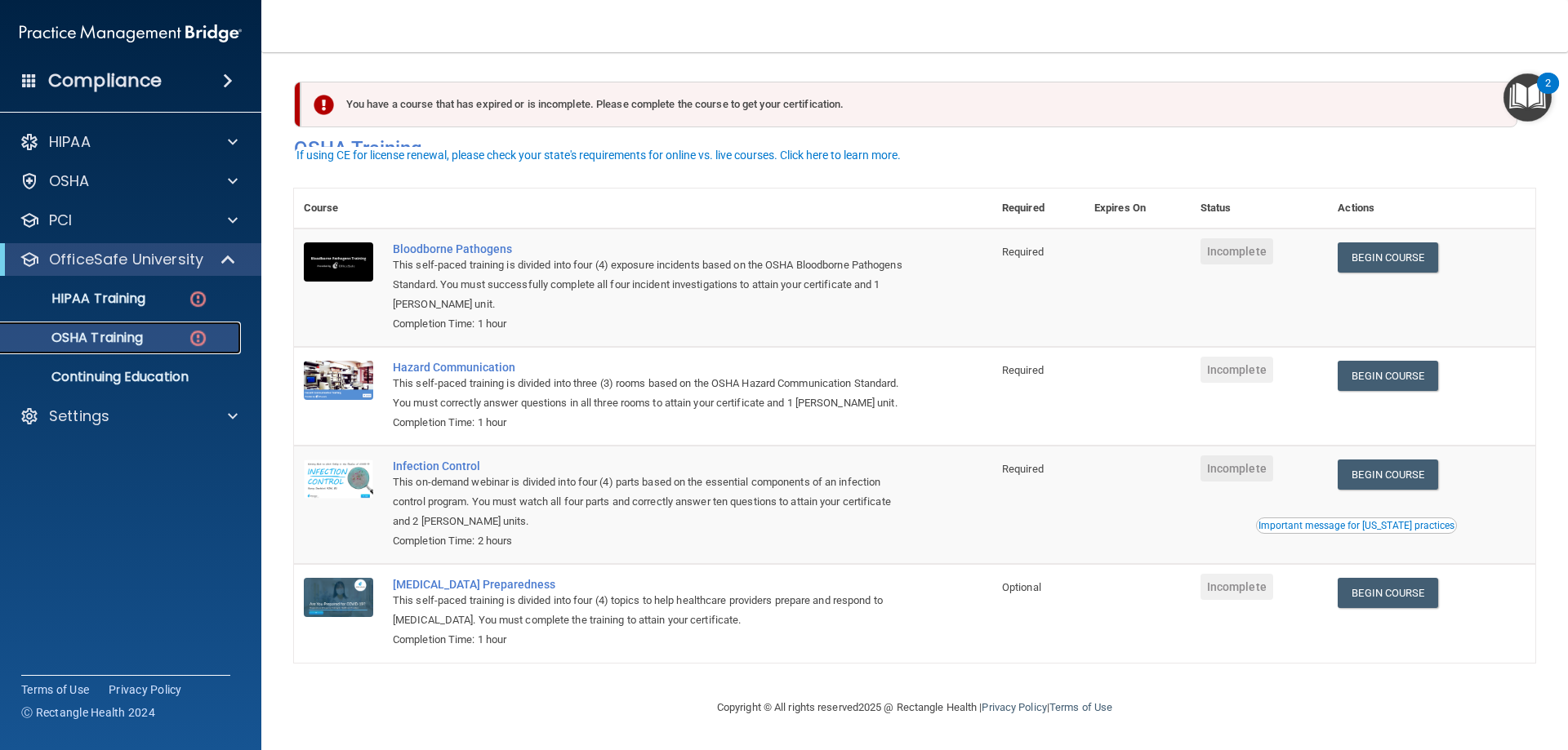
scroll to position [20, 0]
click at [104, 78] on h4 "Compliance" at bounding box center [104, 81] width 113 height 23
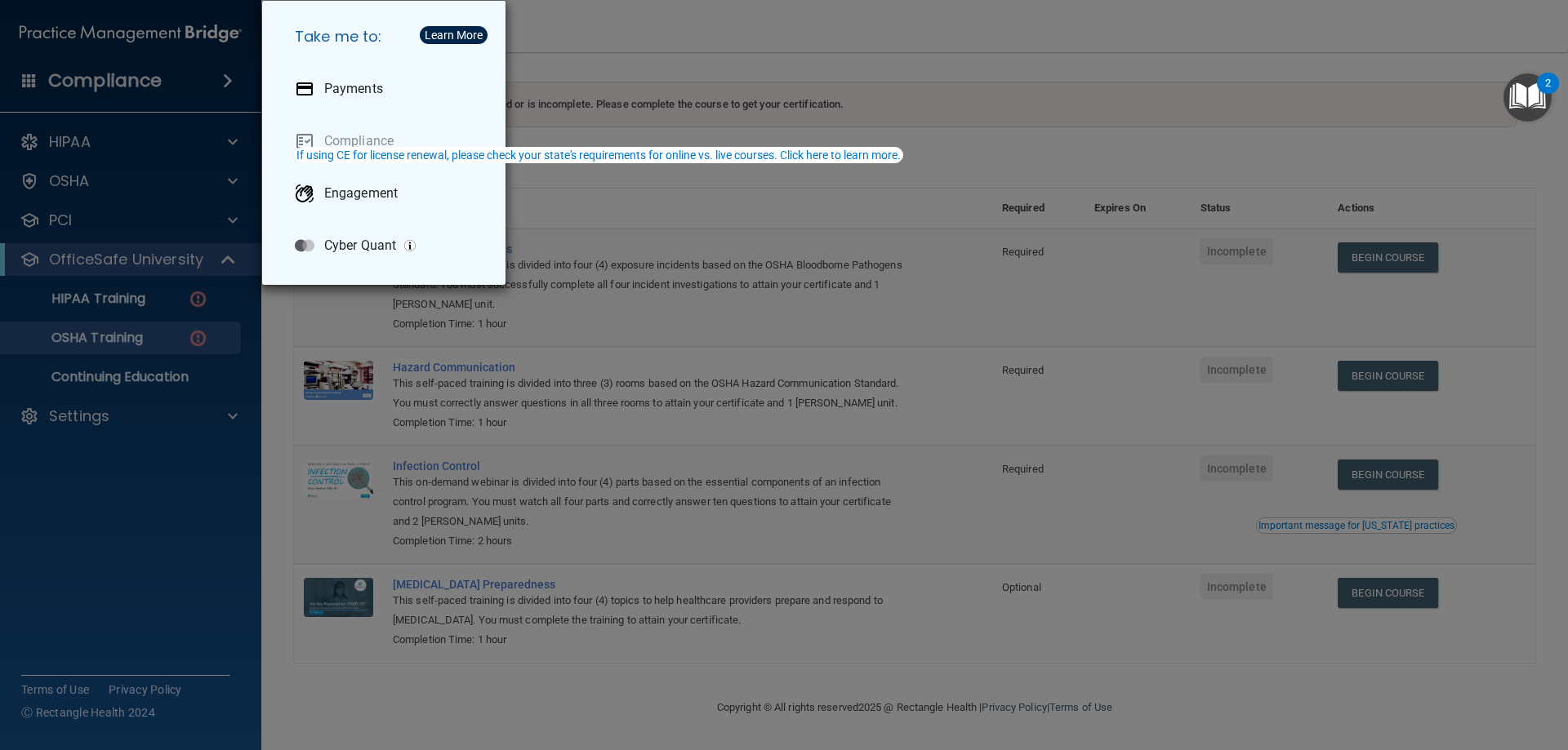
click at [54, 143] on div "Take me to: Payments Compliance Engagement Cyber Quant" at bounding box center [784, 375] width 1568 height 750
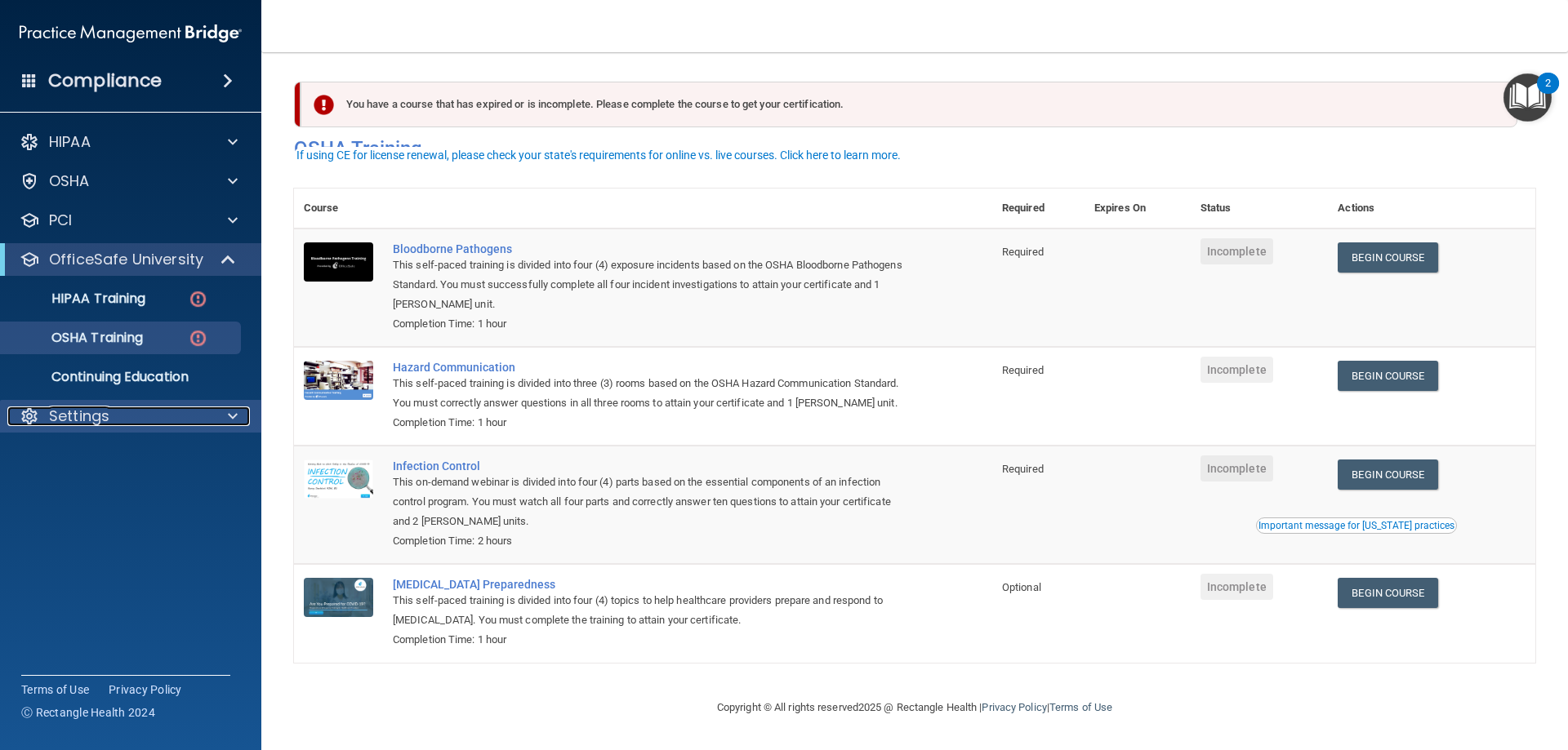
click at [86, 419] on p "Settings" at bounding box center [79, 415] width 60 height 19
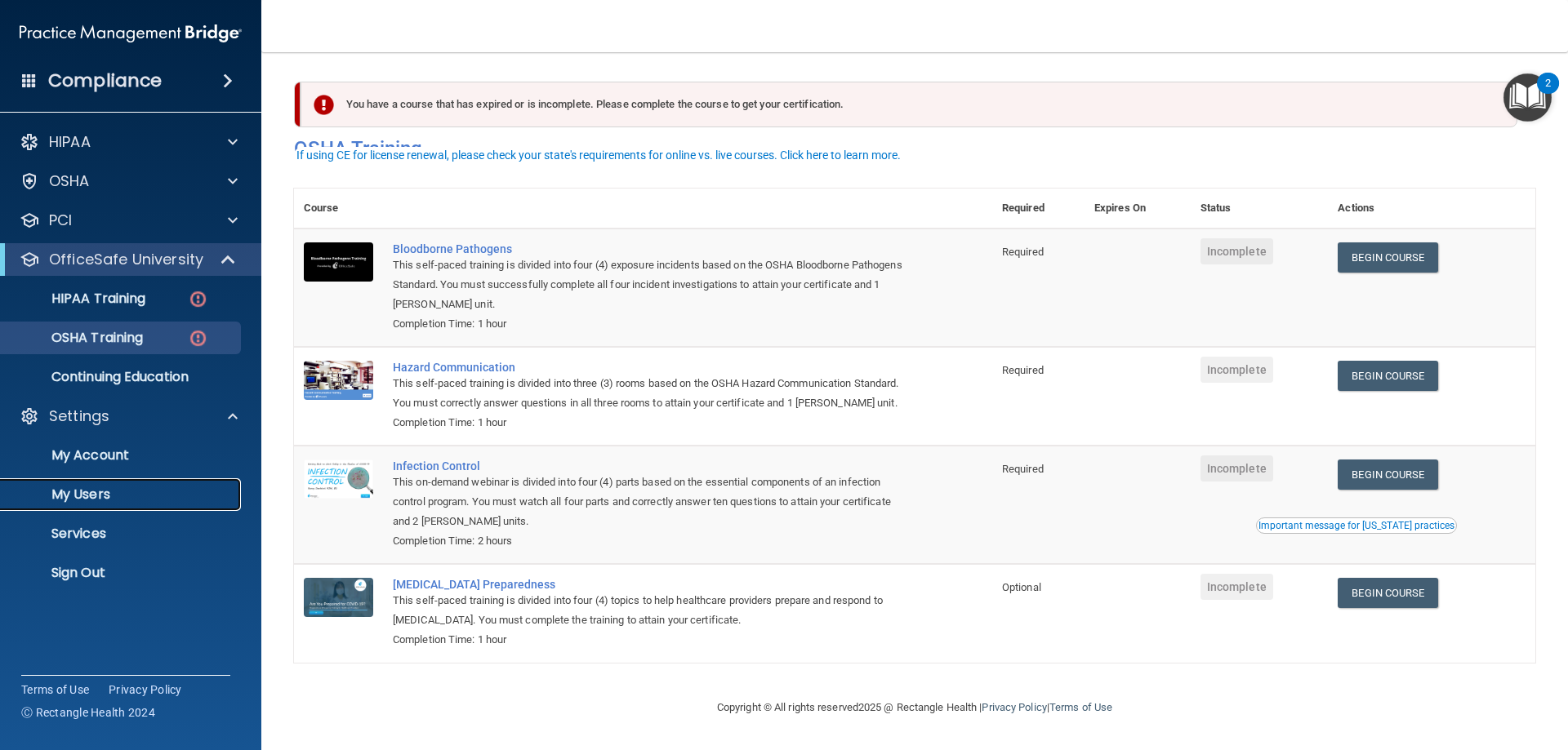
click at [93, 494] on p "My Users" at bounding box center [123, 494] width 223 height 16
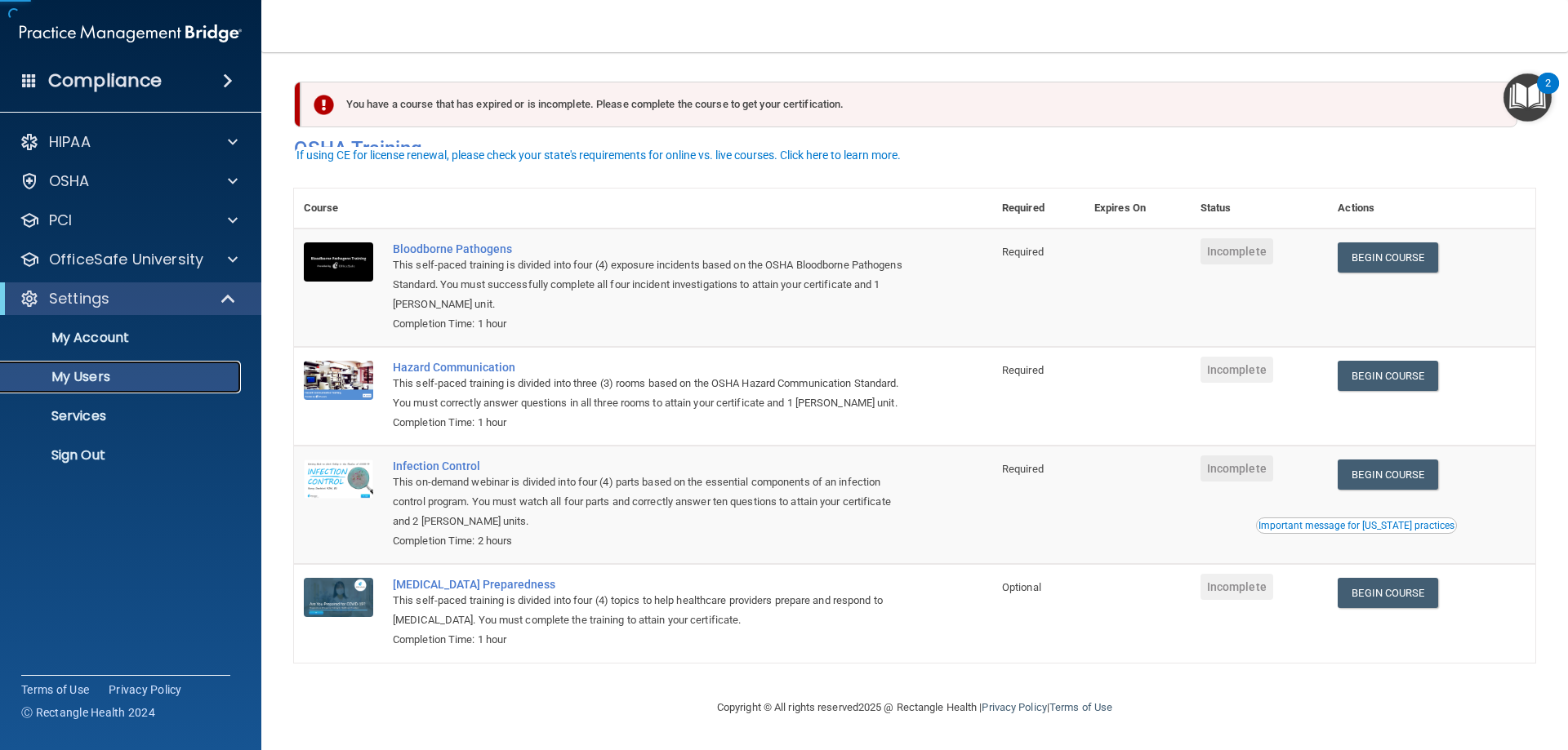
scroll to position [1, 0]
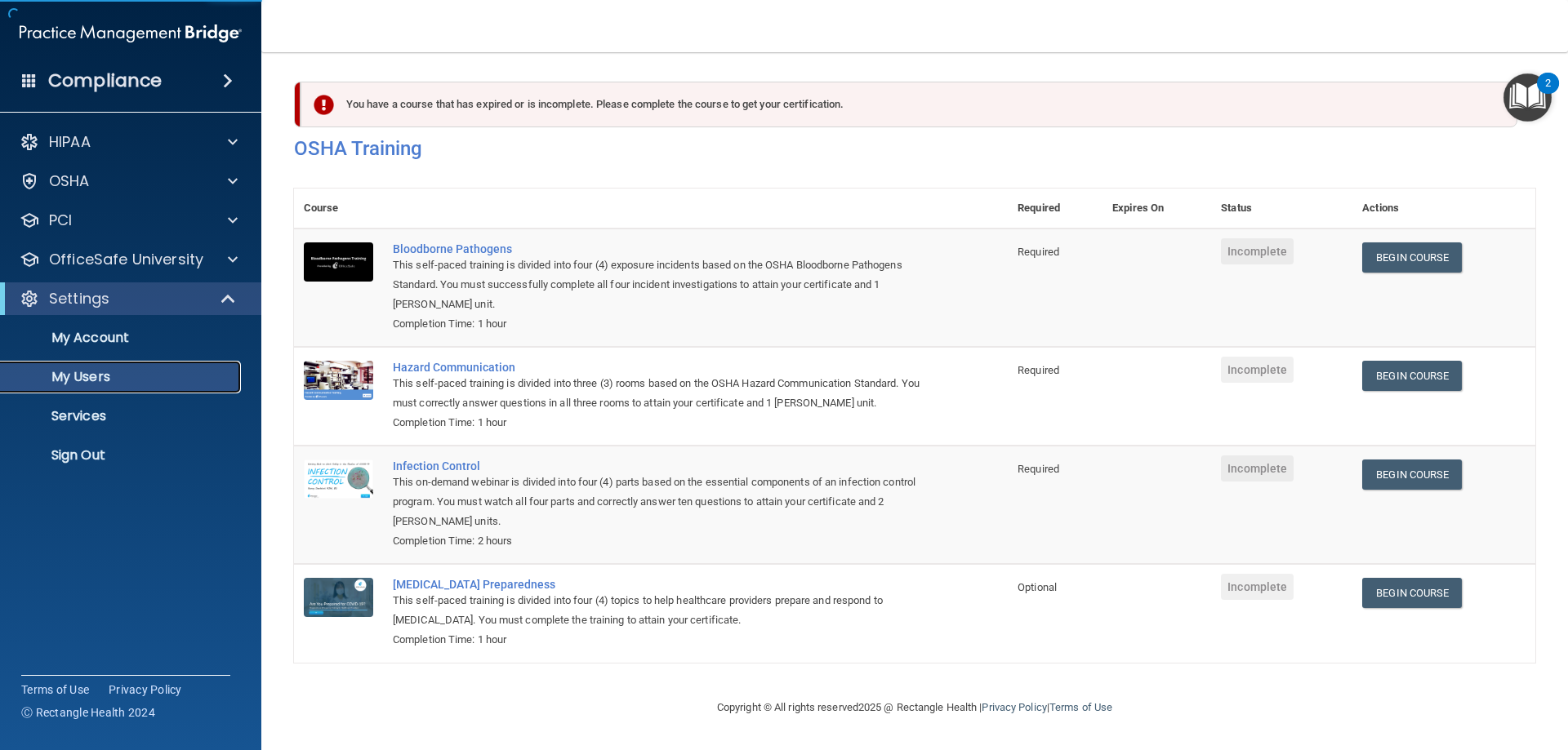
select select "20"
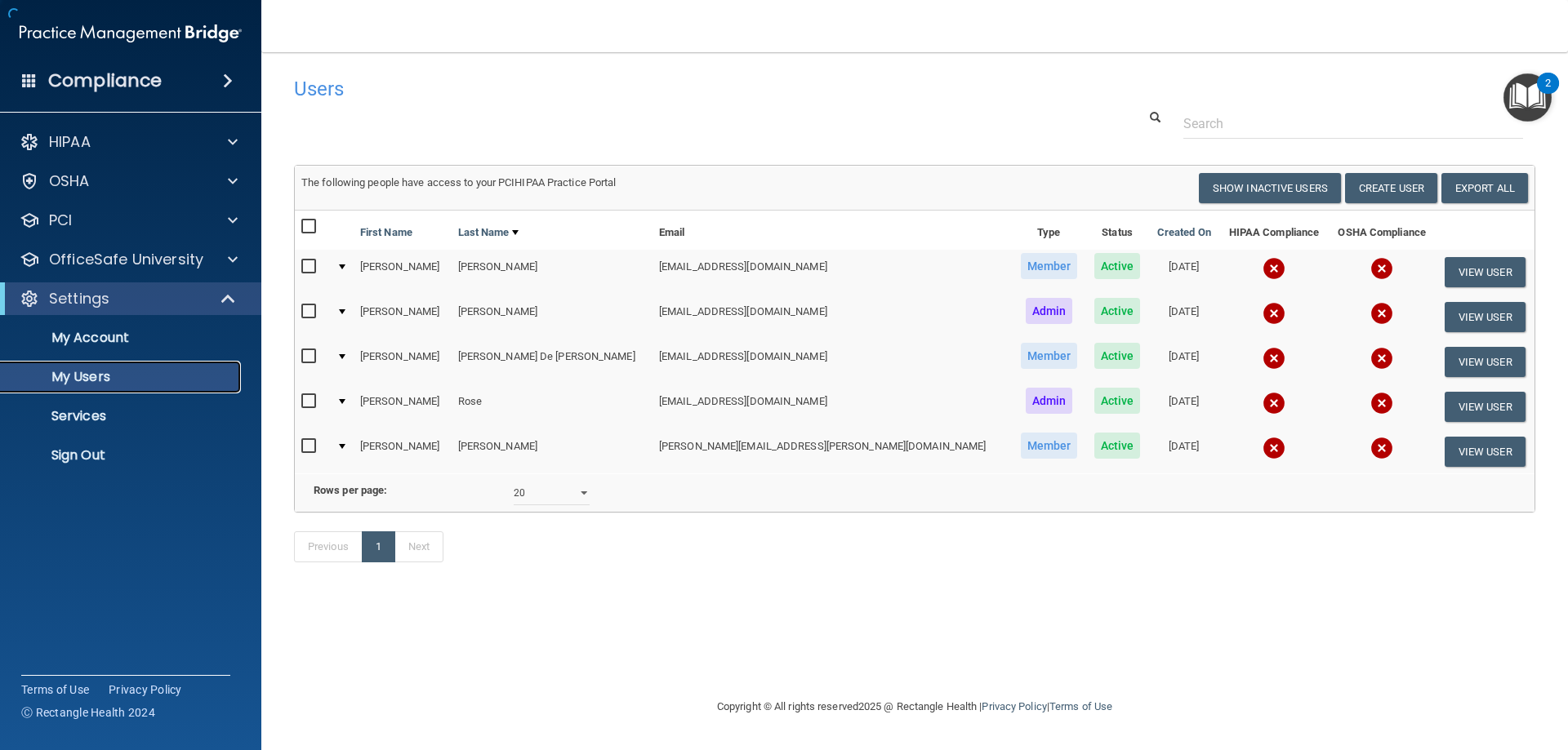
scroll to position [0, 0]
click at [1465, 272] on button "View User" at bounding box center [1485, 272] width 81 height 30
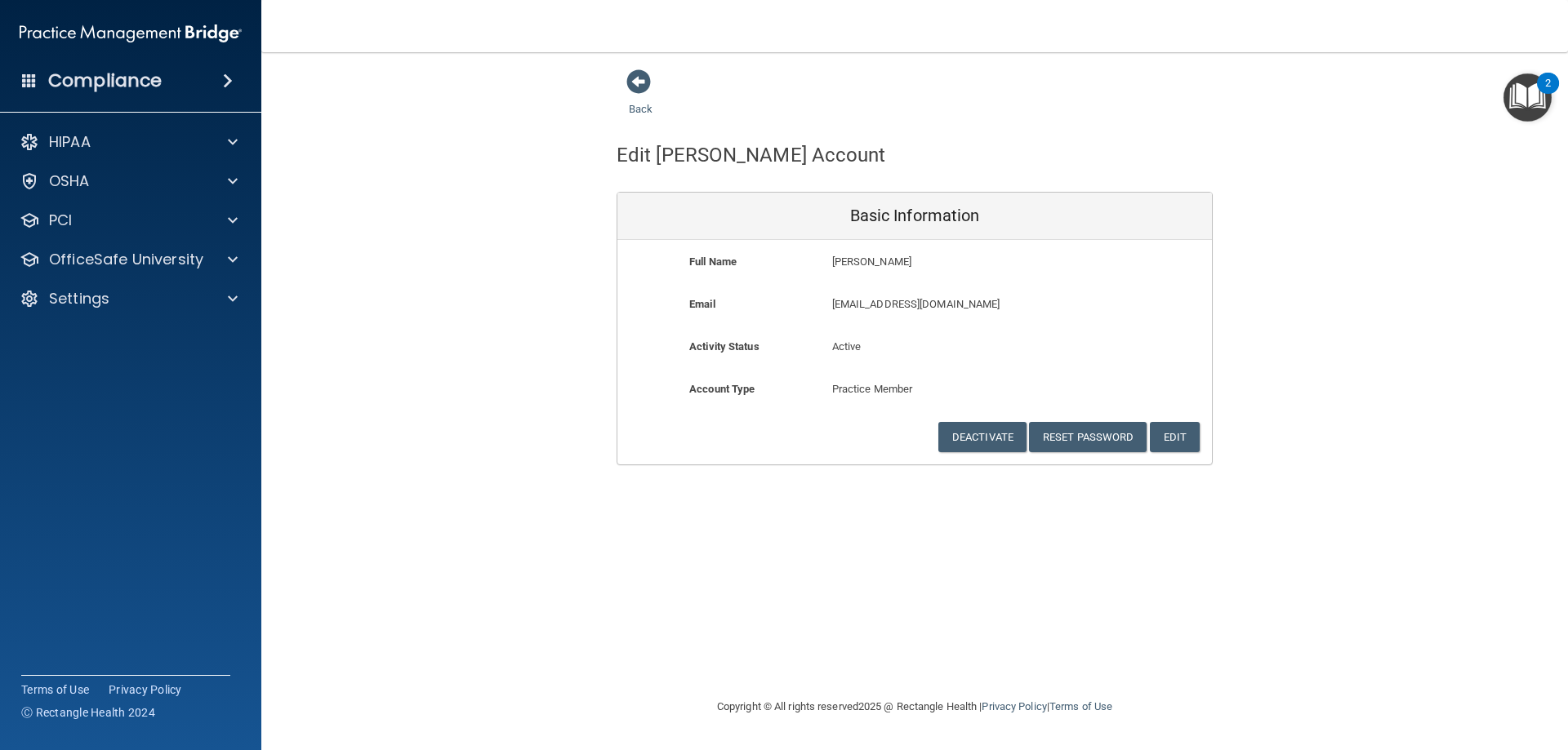
click at [1330, 403] on div "Back Edit [PERSON_NAME] Account Basic Information Full Name [PERSON_NAME] [PERS…" at bounding box center [914, 267] width 1241 height 397
click at [633, 109] on link "Back" at bounding box center [640, 99] width 24 height 32
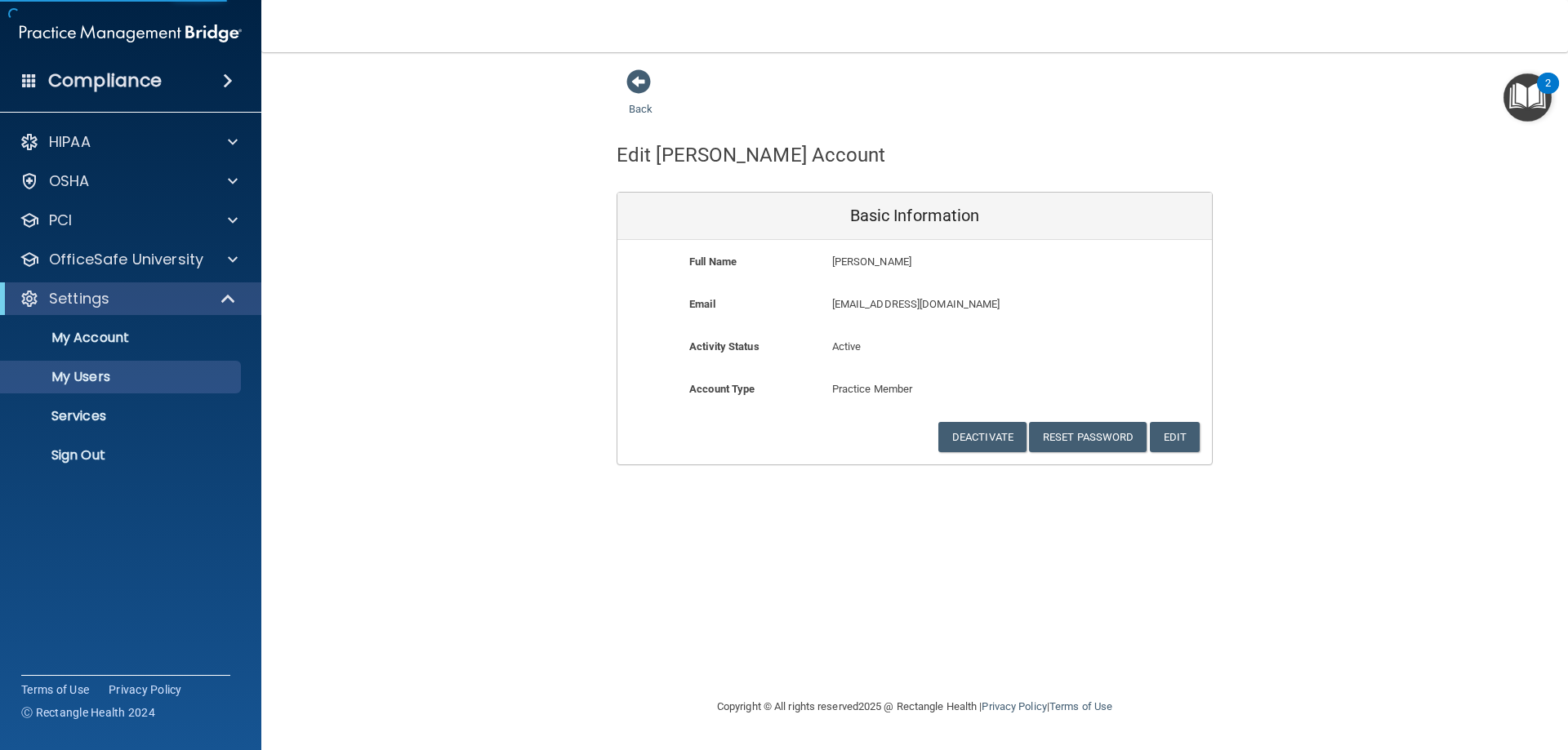
select select "20"
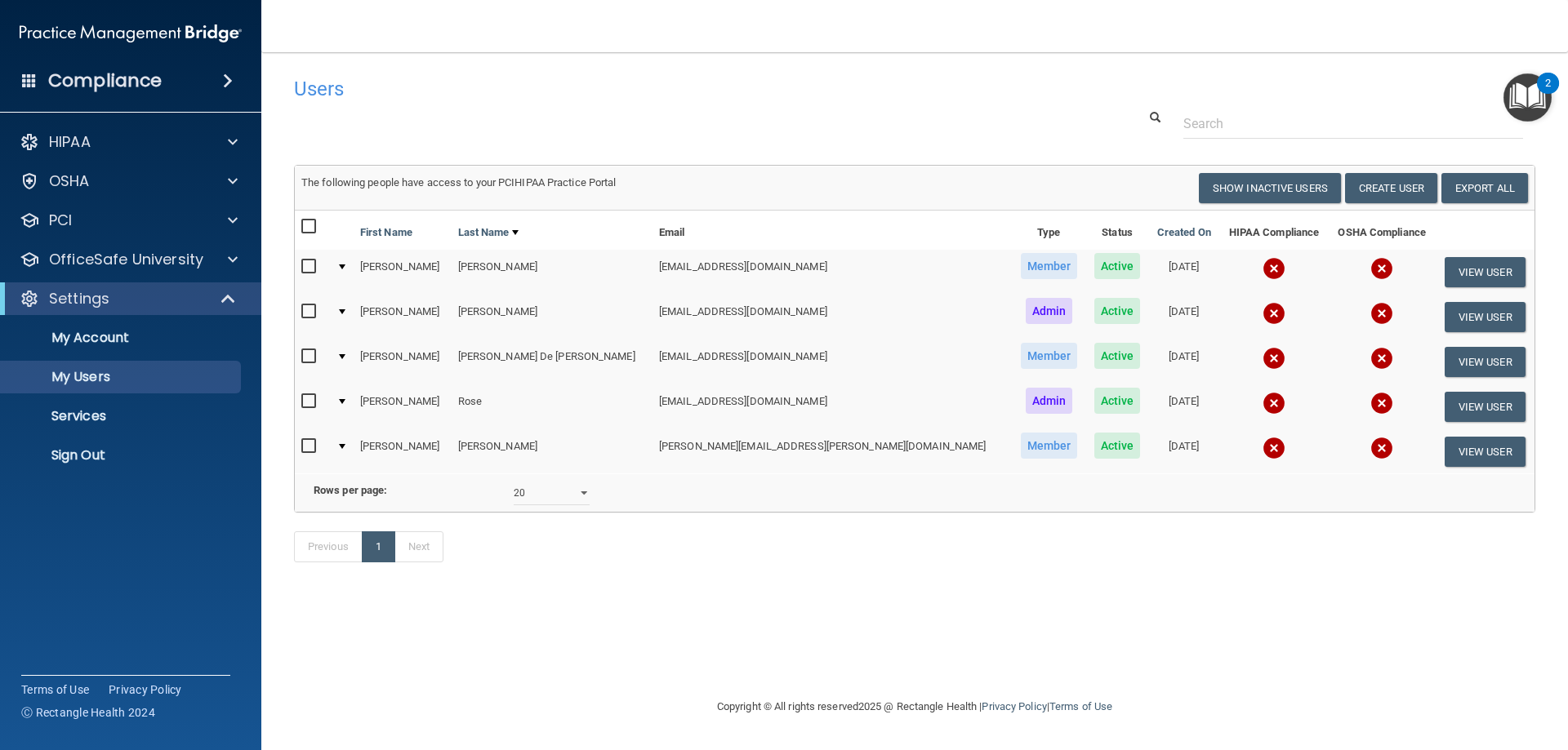
click at [1526, 96] on img "Open Resource Center, 2 new notifications" at bounding box center [1527, 97] width 48 height 48
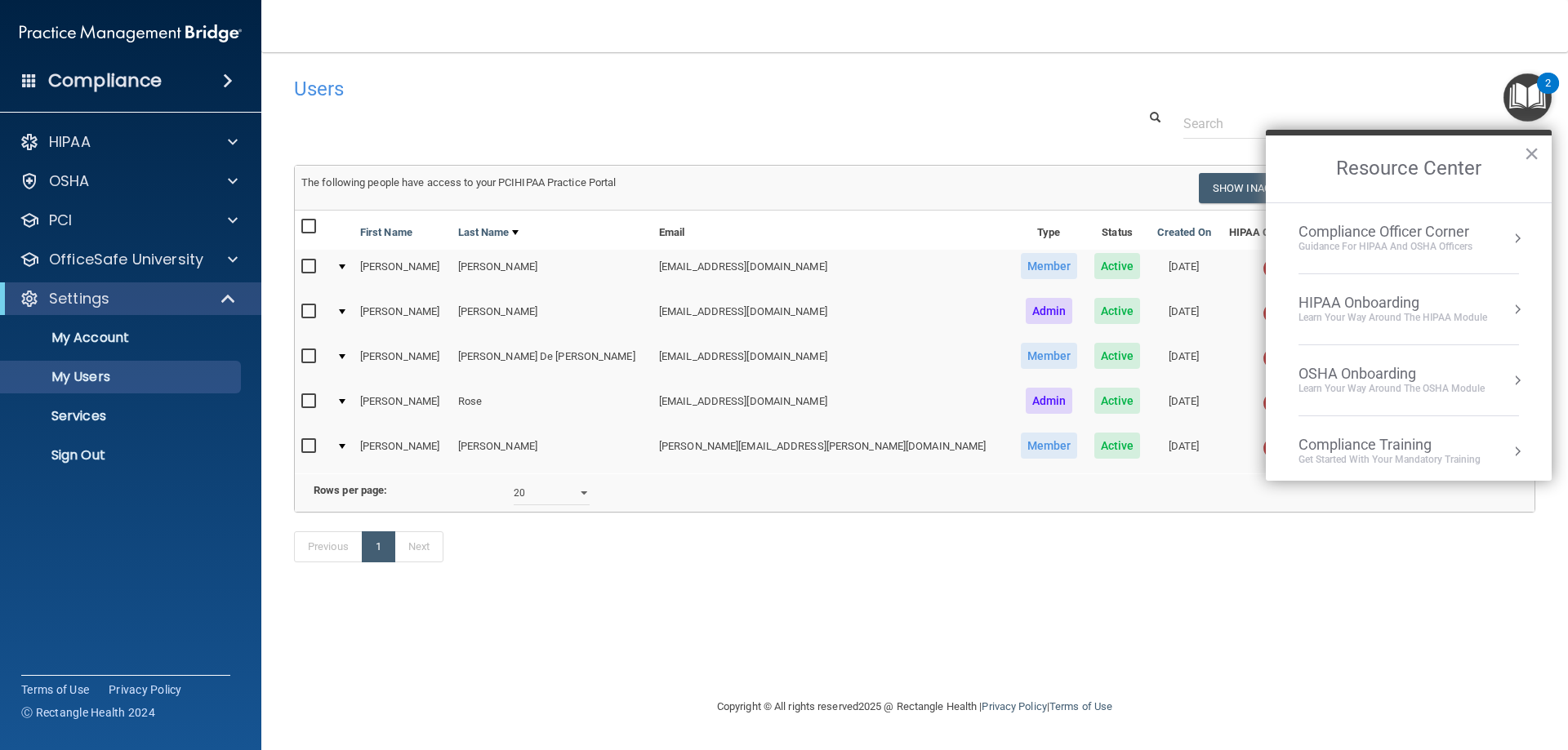
click at [1362, 299] on div "HIPAA Onboarding" at bounding box center [1393, 302] width 189 height 18
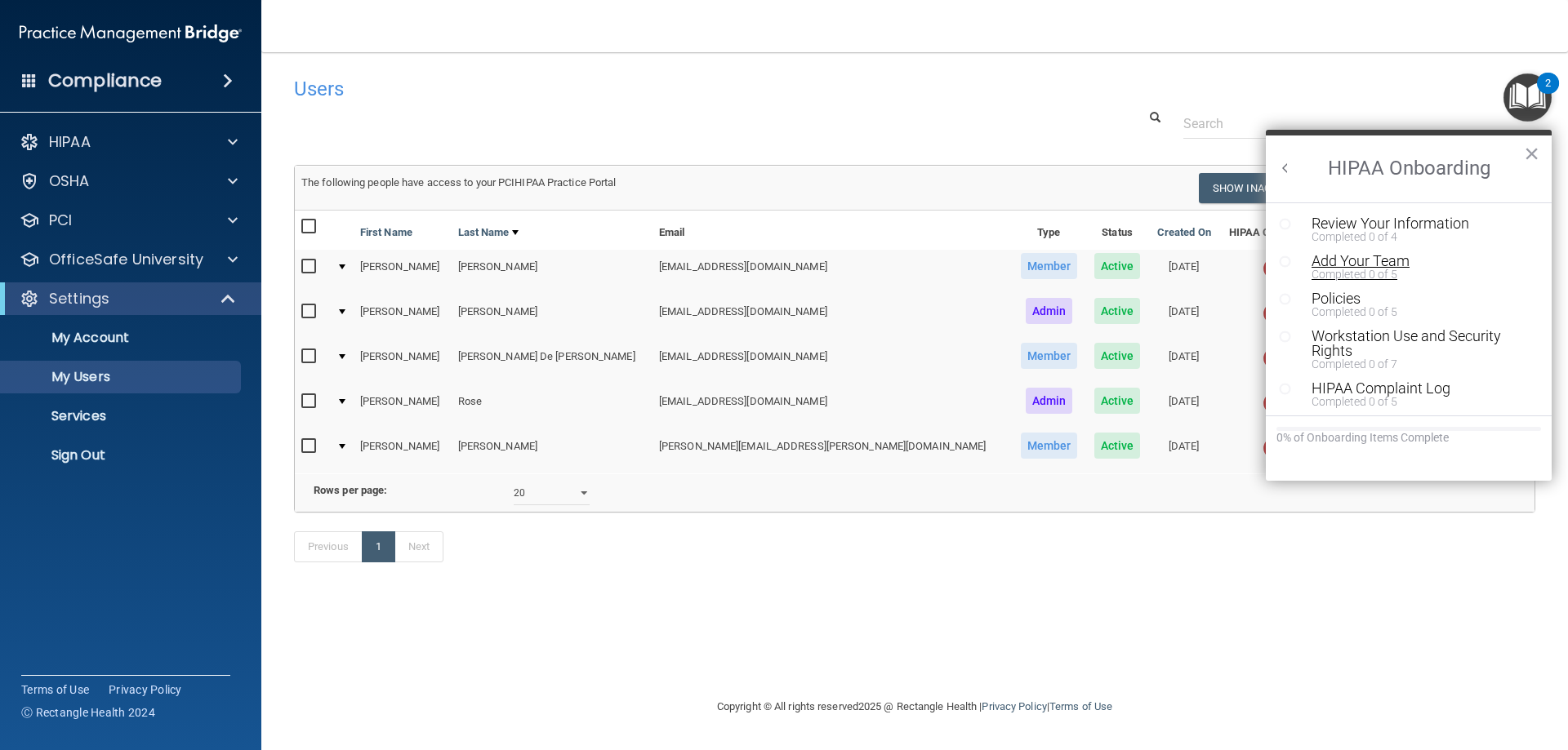
click at [1338, 266] on div "Add Your Team" at bounding box center [1414, 262] width 206 height 15
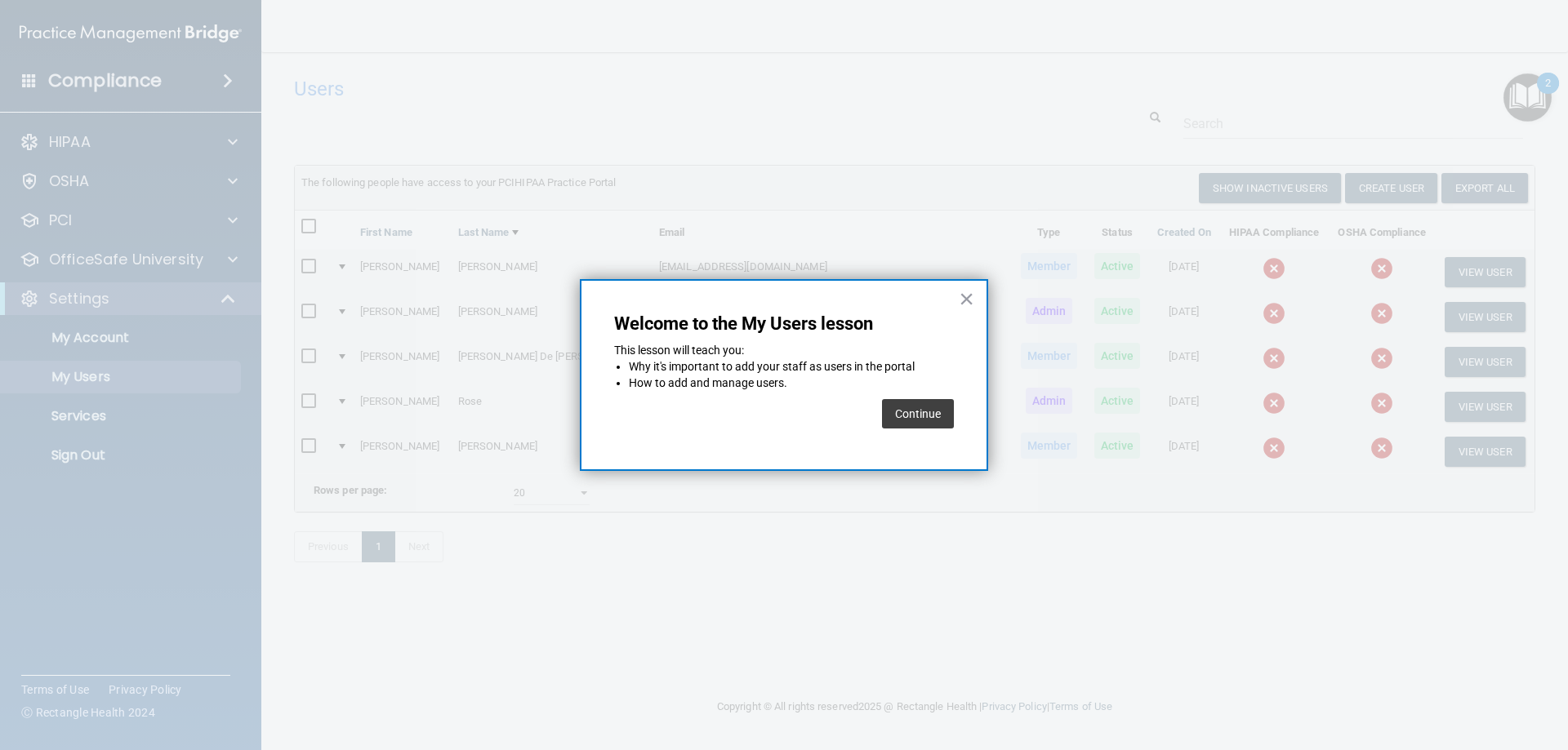
click at [982, 143] on div at bounding box center [784, 375] width 1568 height 750
